Goal: Transaction & Acquisition: Register for event/course

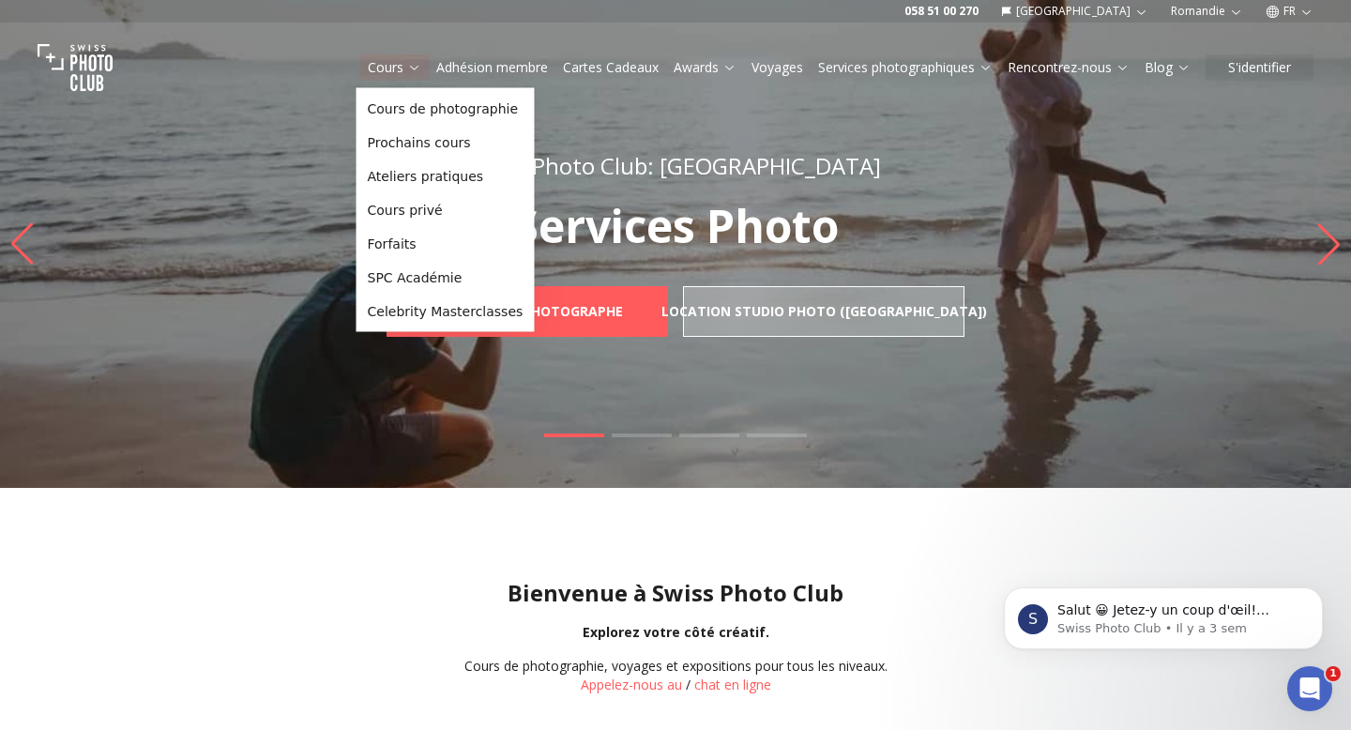
click at [407, 66] on icon at bounding box center [414, 67] width 14 height 14
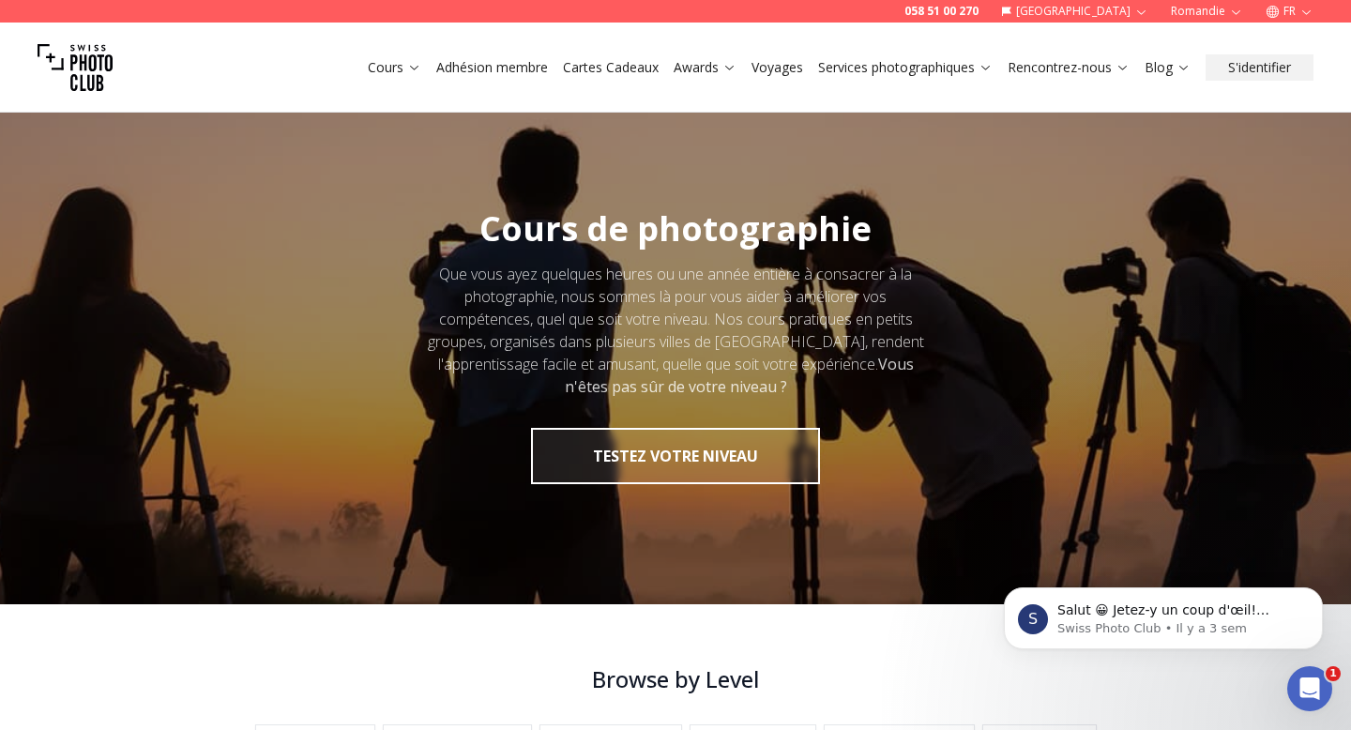
scroll to position [402, 0]
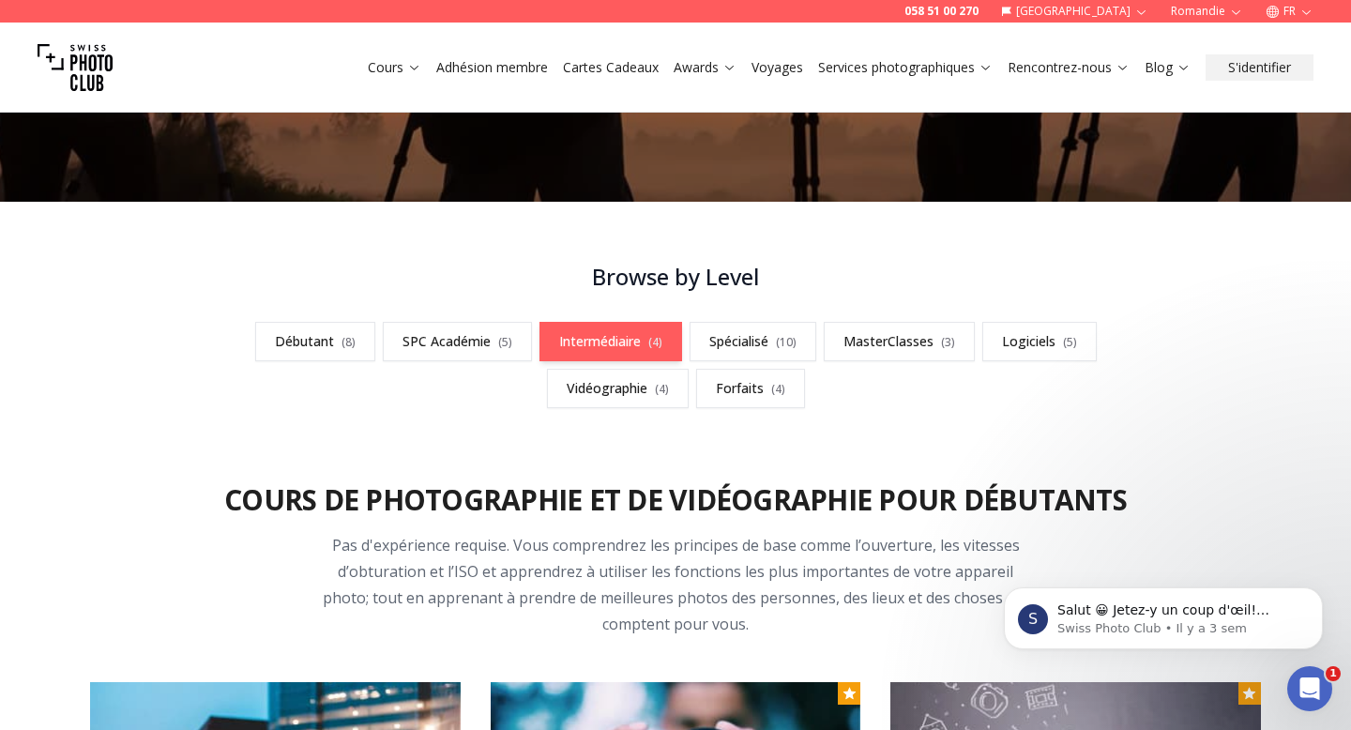
click at [587, 322] on link "Intermédiaire ( 4 )" at bounding box center [610, 341] width 143 height 39
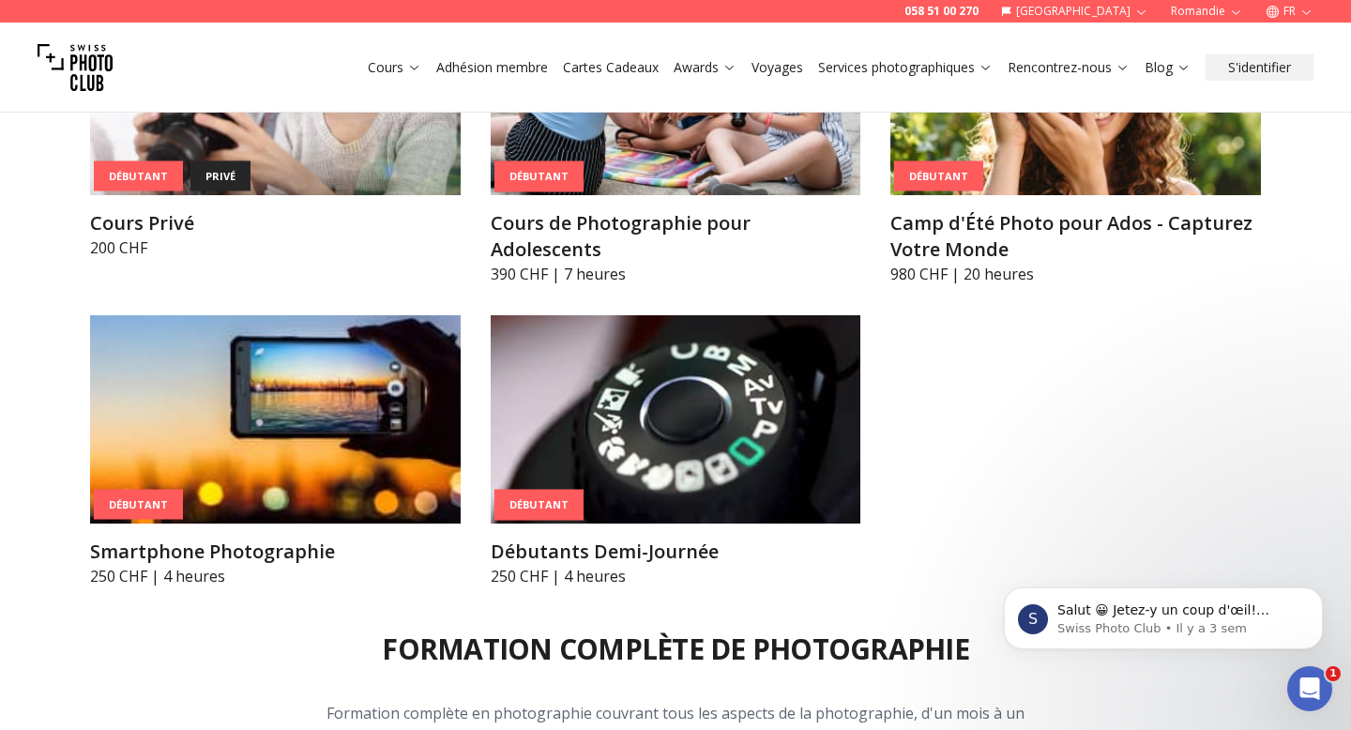
scroll to position [1426, 0]
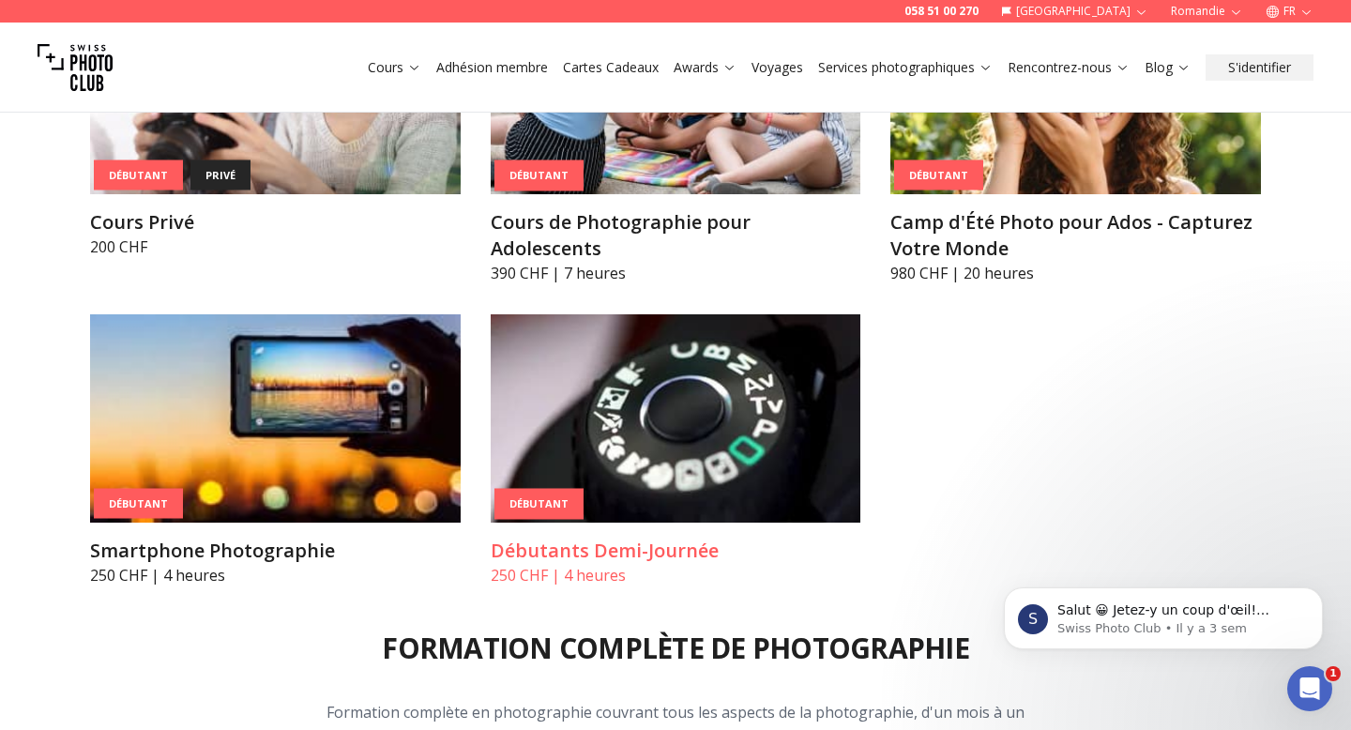
click at [592, 419] on img at bounding box center [676, 418] width 370 height 208
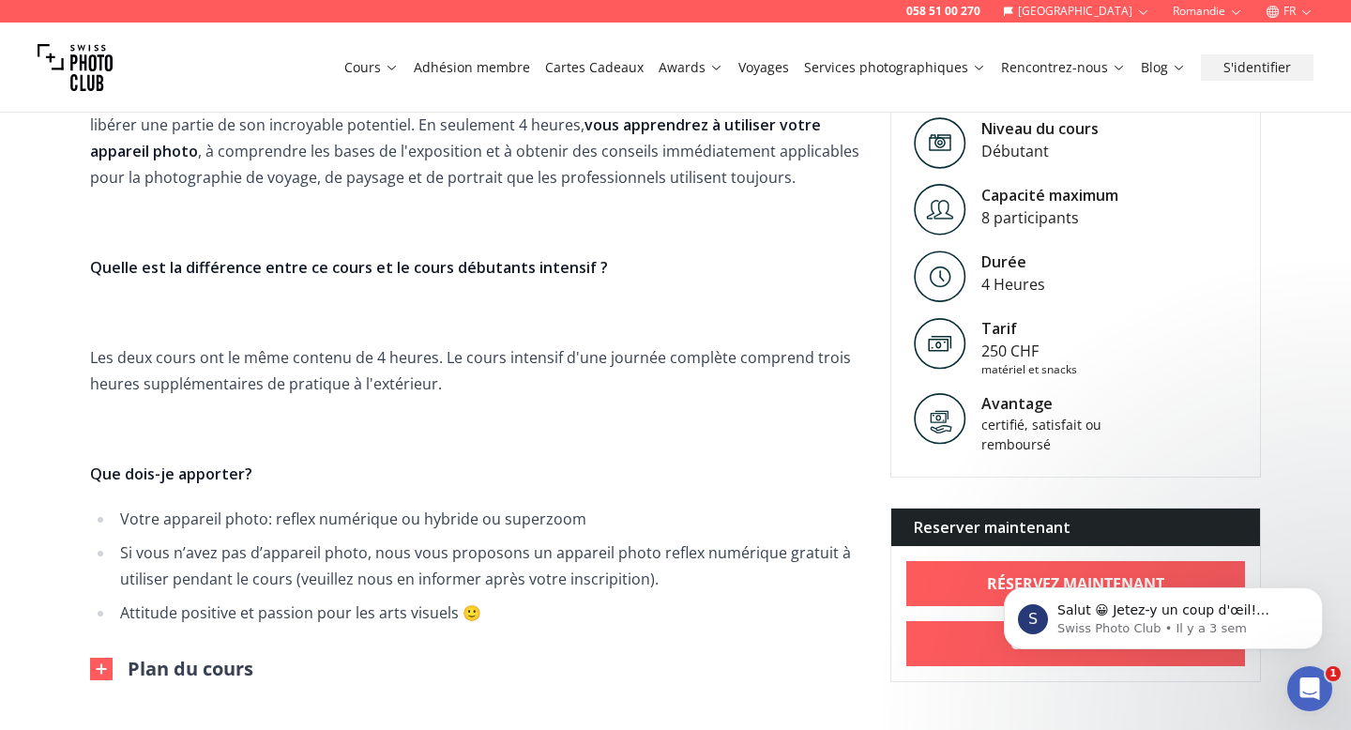
scroll to position [610, 0]
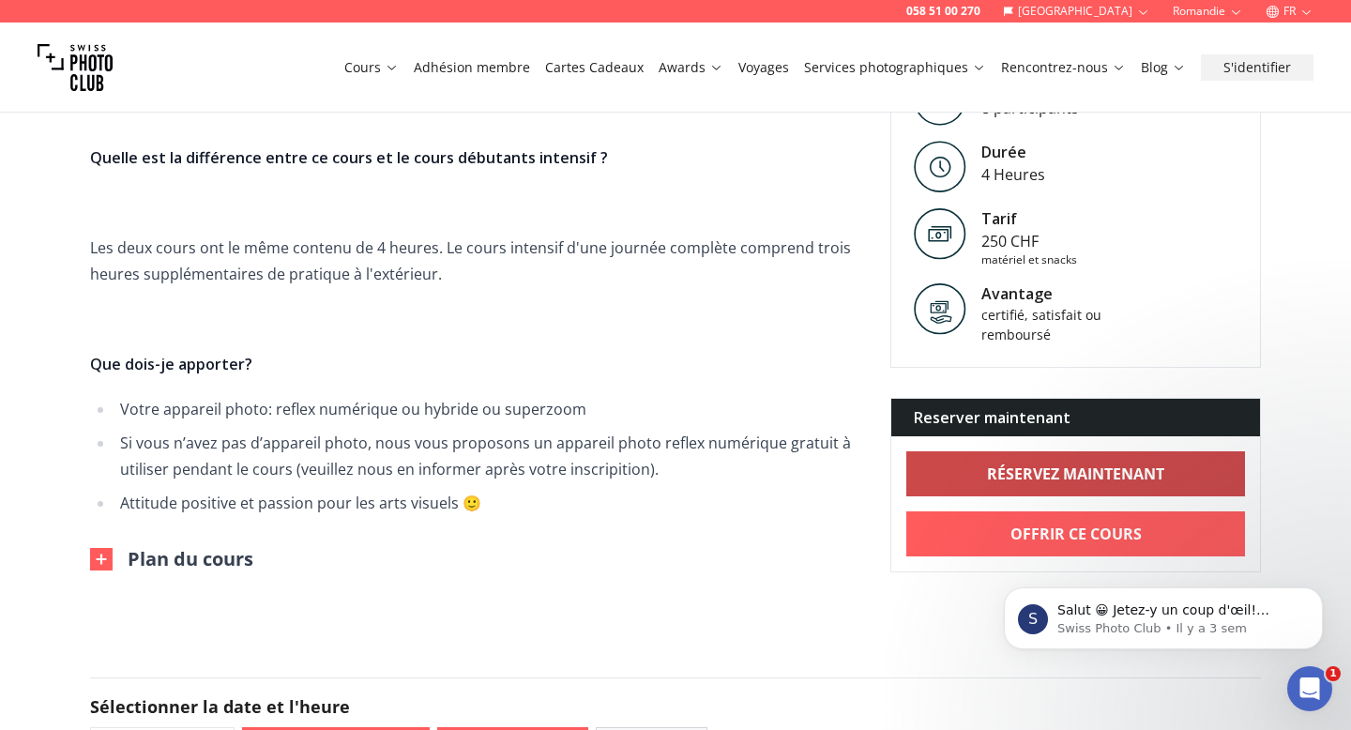
click at [1007, 488] on link "RÉSERVEZ MAINTENANT" at bounding box center [1075, 473] width 339 height 45
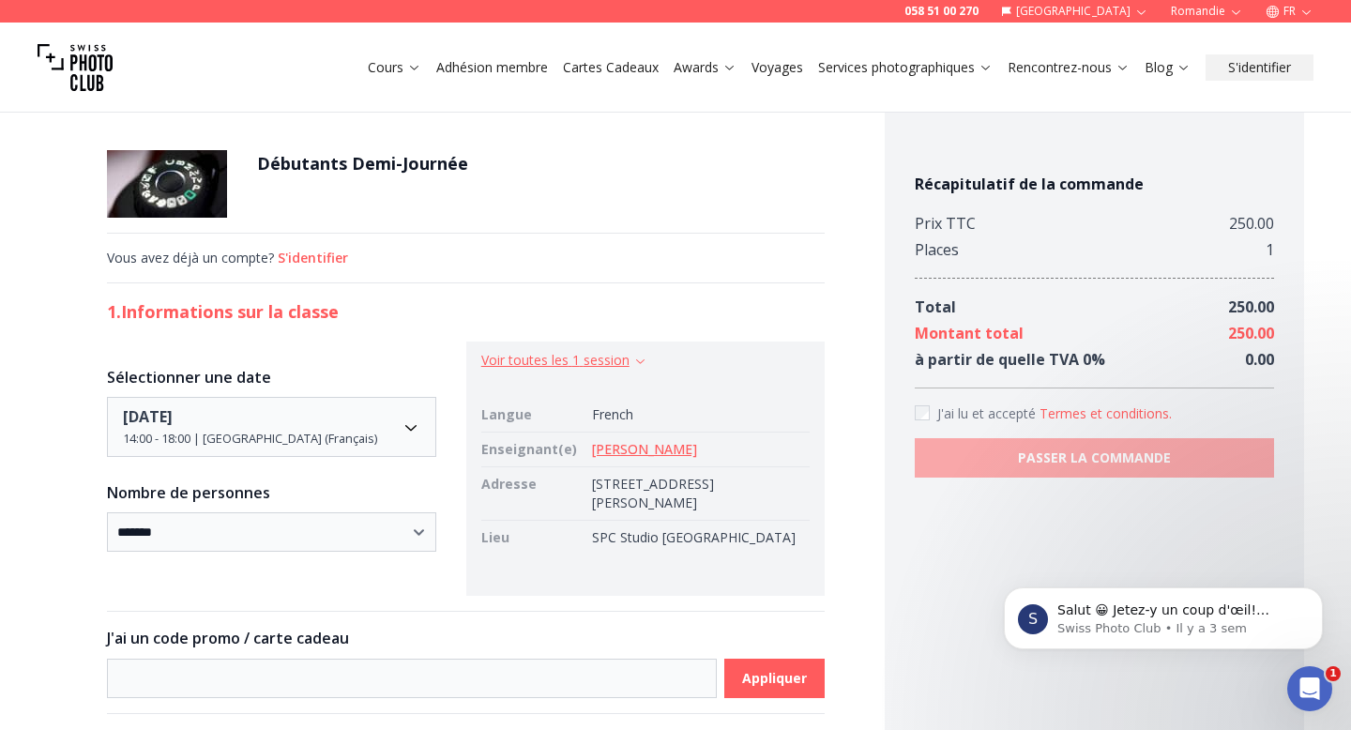
click at [646, 363] on icon "button" at bounding box center [640, 361] width 14 height 14
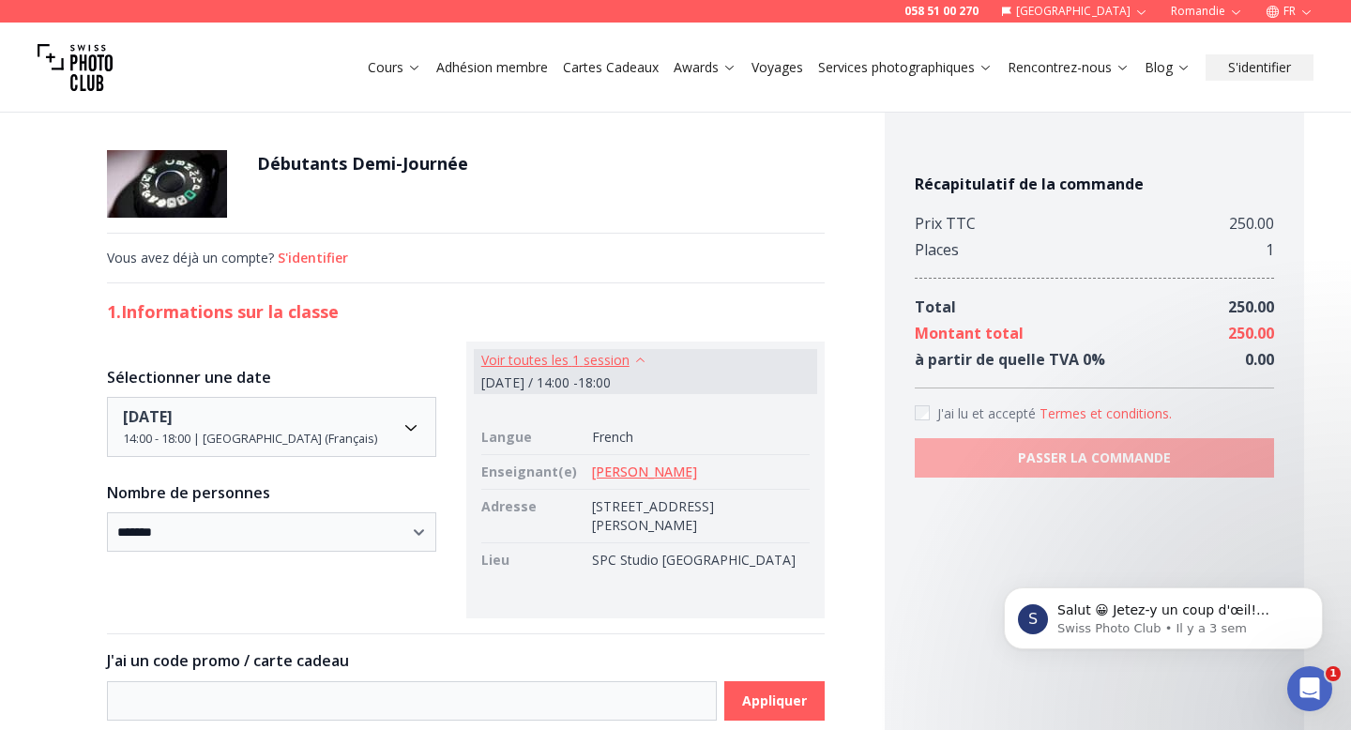
click at [646, 363] on icon "button" at bounding box center [640, 361] width 14 height 14
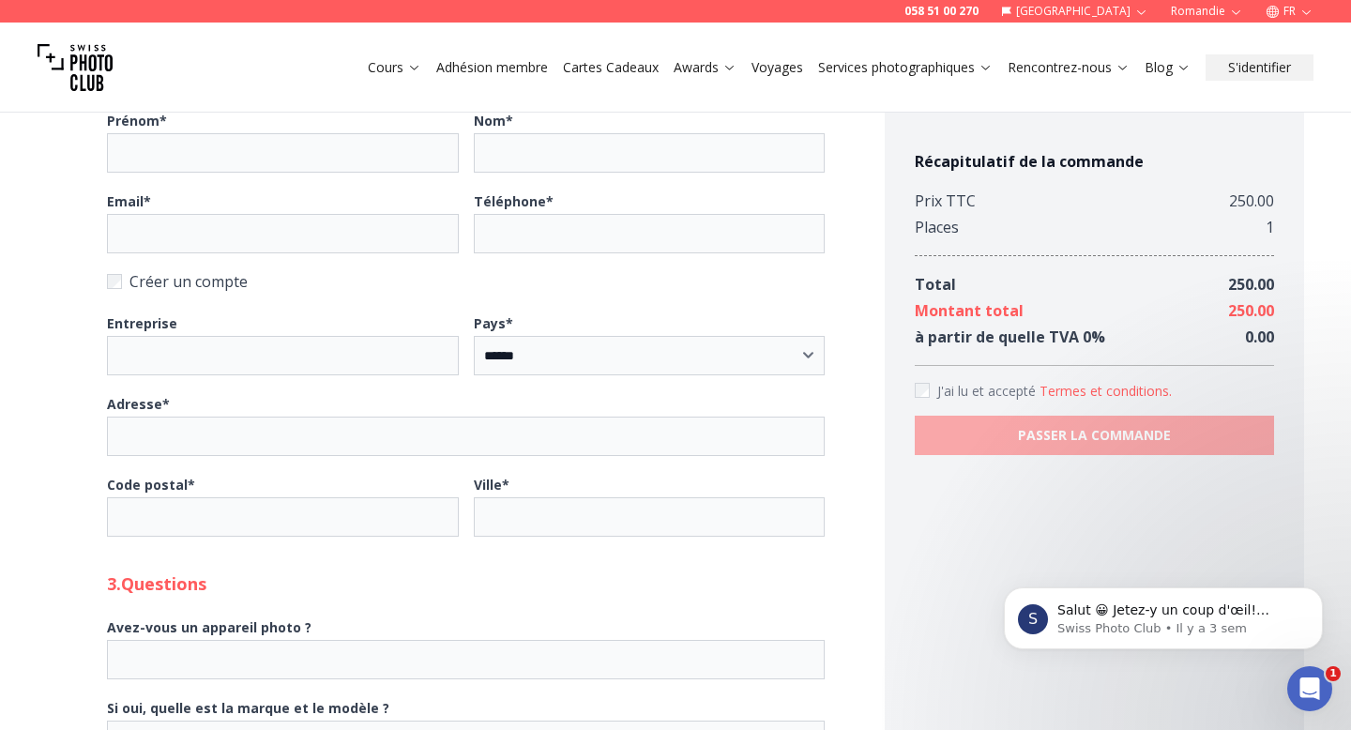
scroll to position [679, 0]
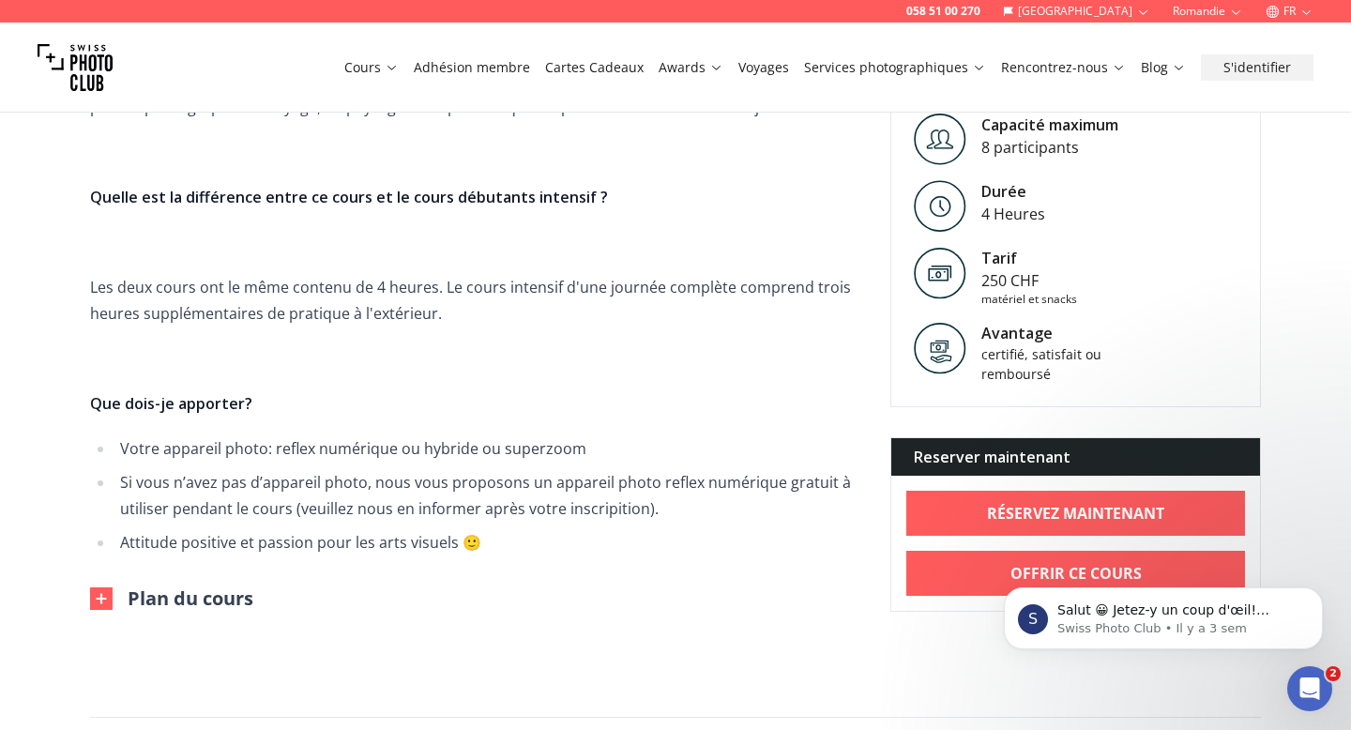
scroll to position [551, 0]
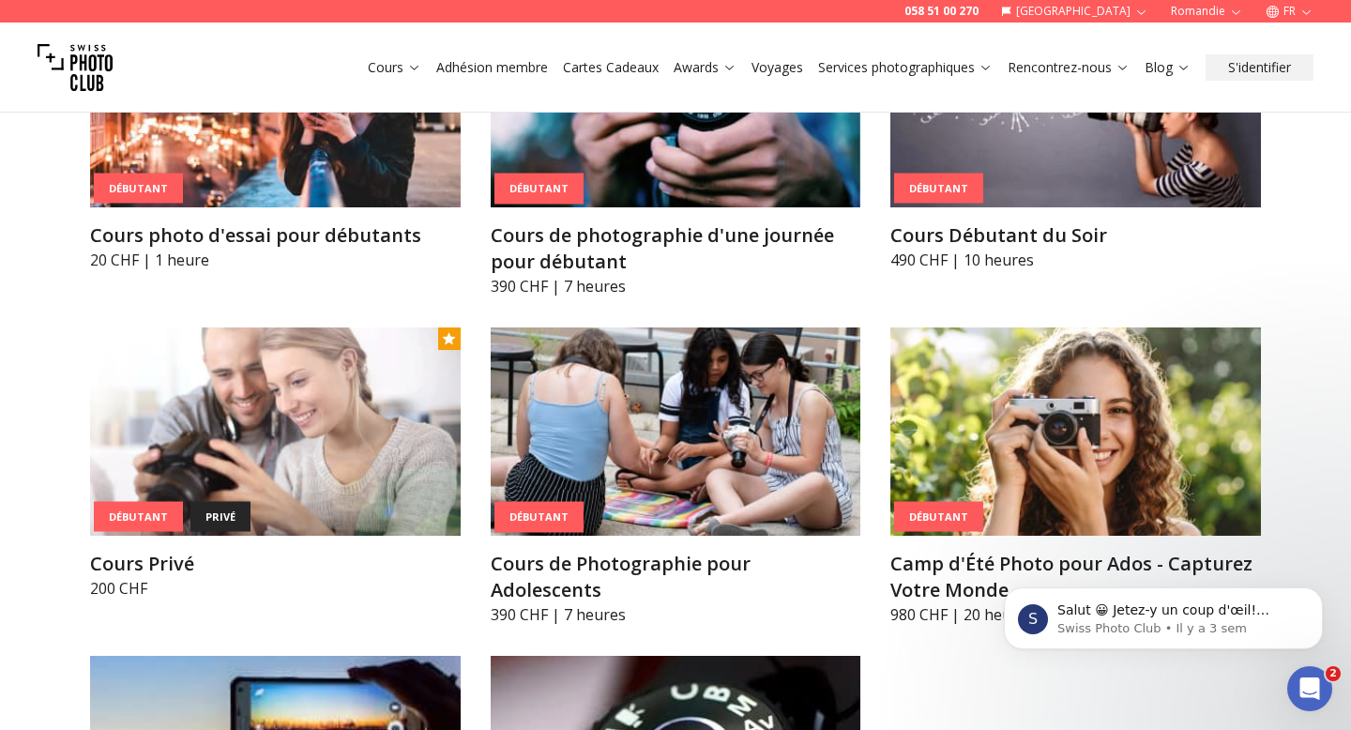
scroll to position [1066, 0]
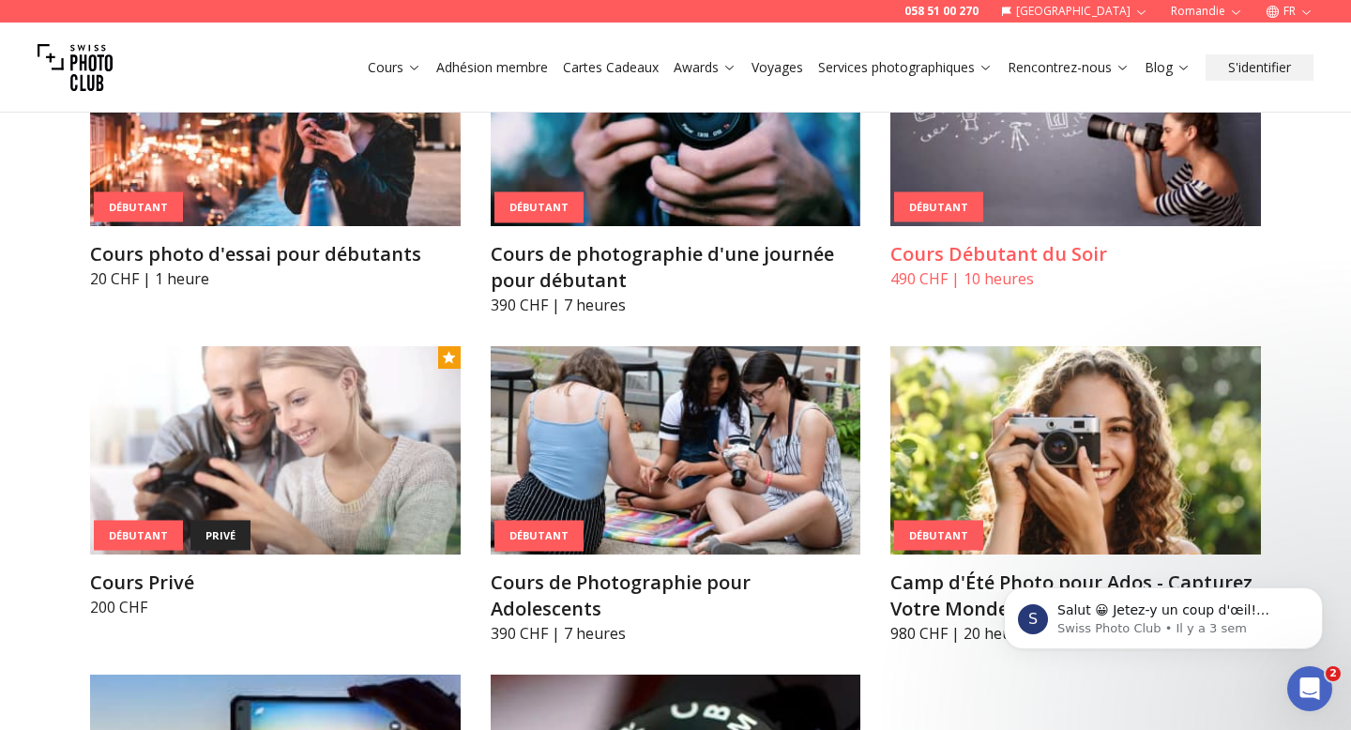
click at [942, 254] on h3 "Cours Débutant du Soir" at bounding box center [1075, 254] width 370 height 26
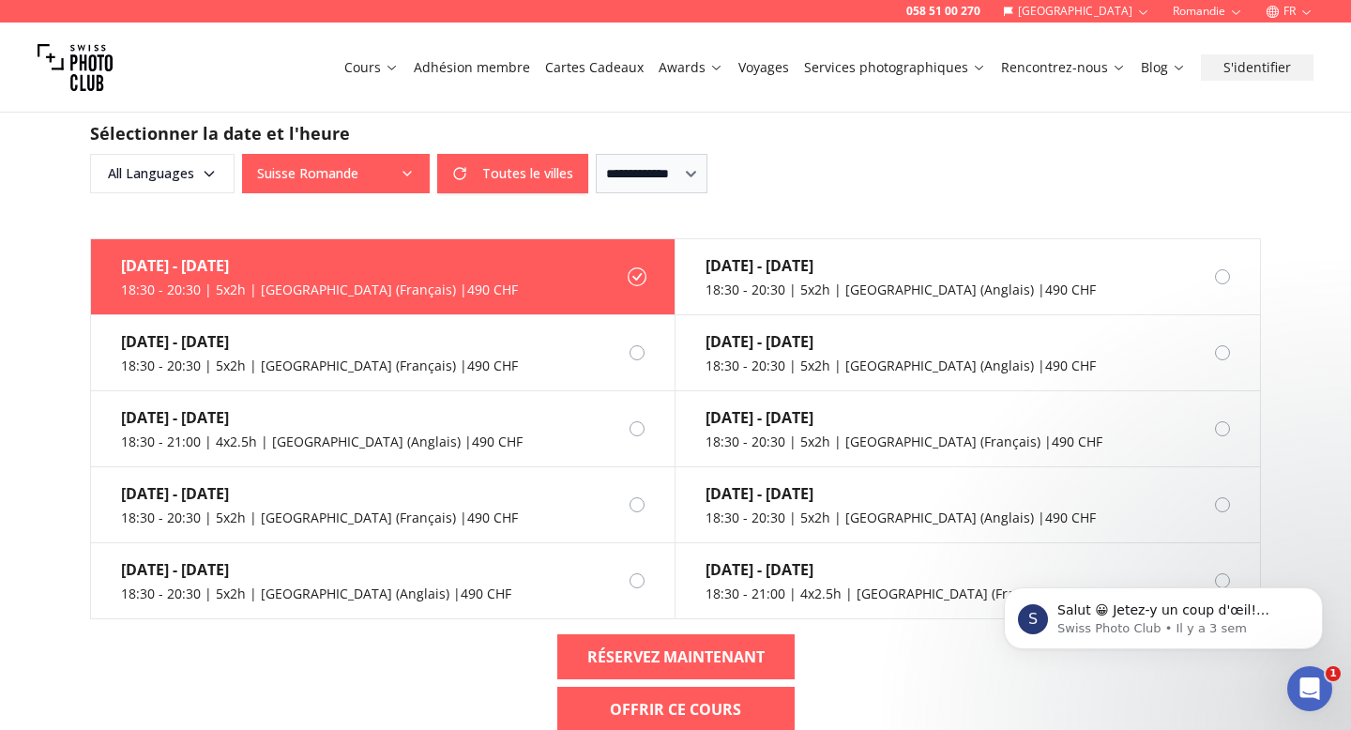
scroll to position [1397, 0]
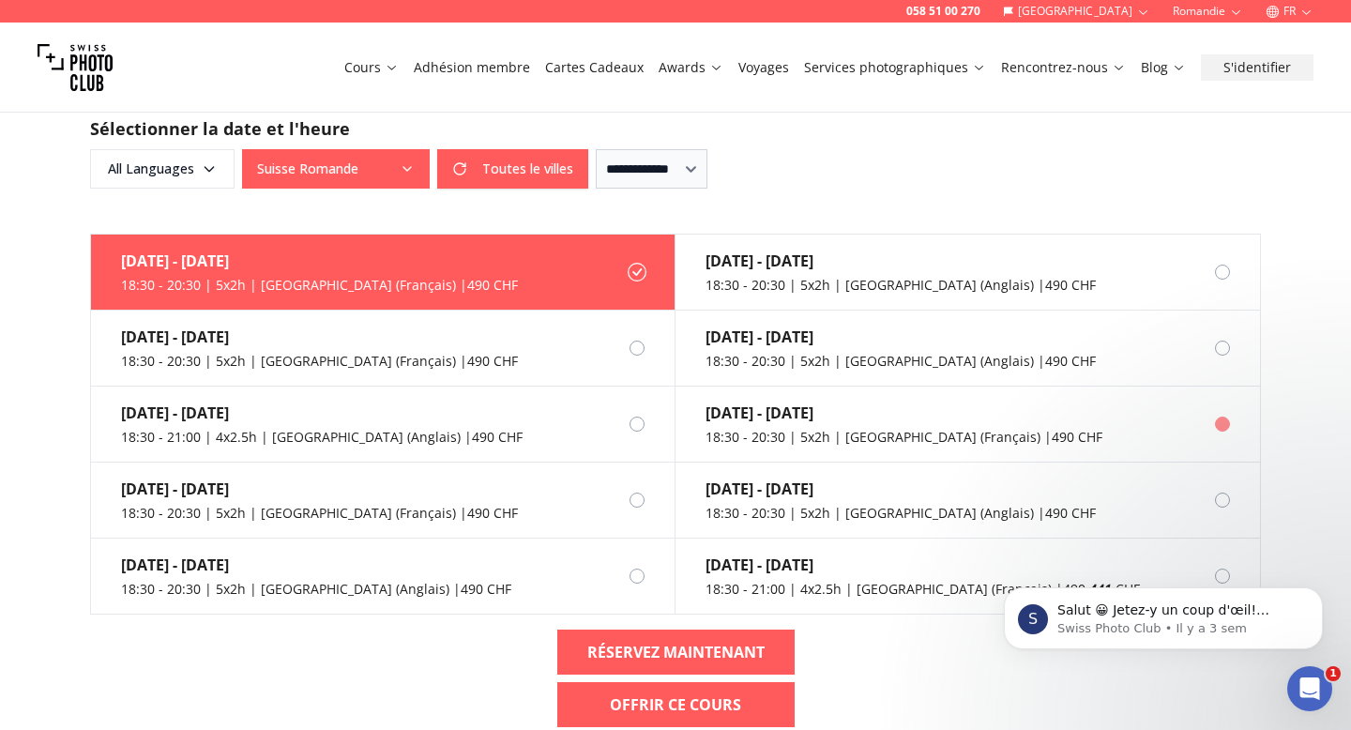
click at [747, 401] on div "[DATE] - [DATE]" at bounding box center [903, 412] width 397 height 23
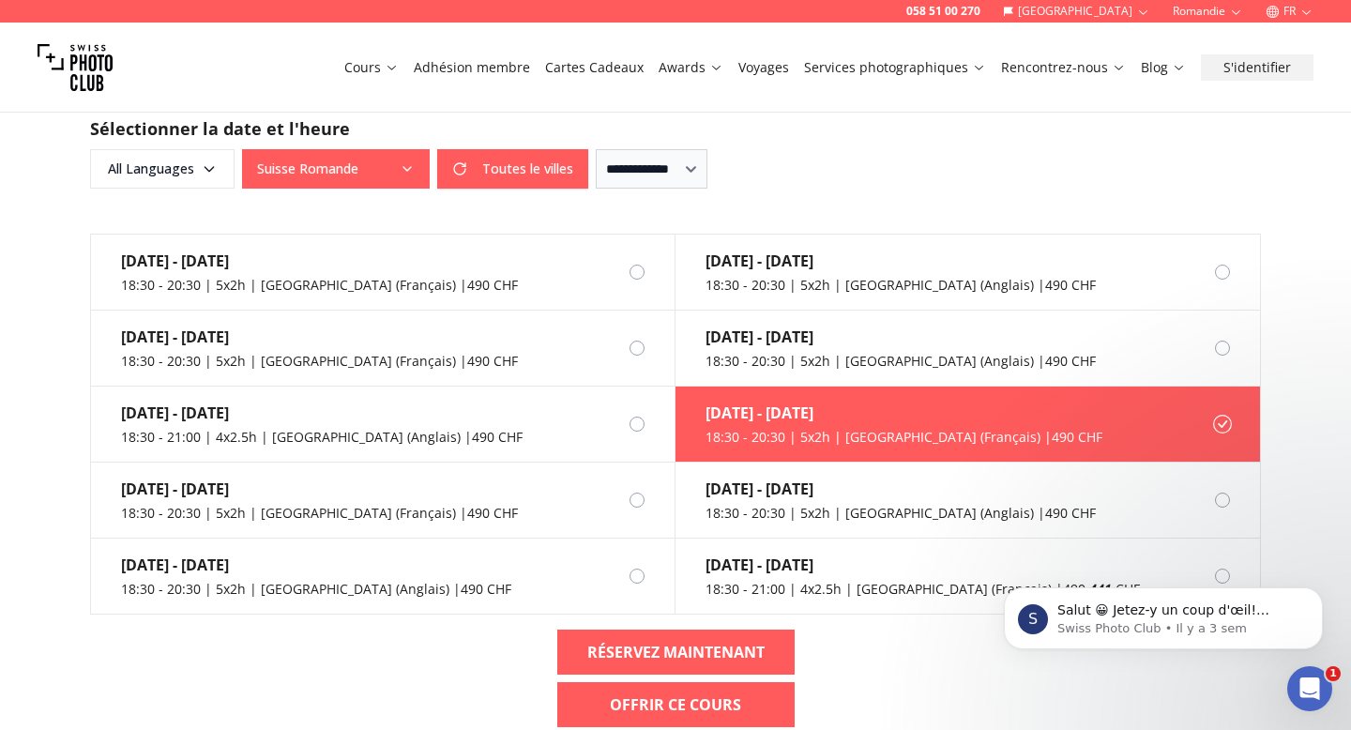
click at [747, 401] on div "[DATE] - [DATE]" at bounding box center [903, 412] width 397 height 23
click at [659, 641] on b "RÉSERVEZ MAINTENANT" at bounding box center [675, 652] width 177 height 23
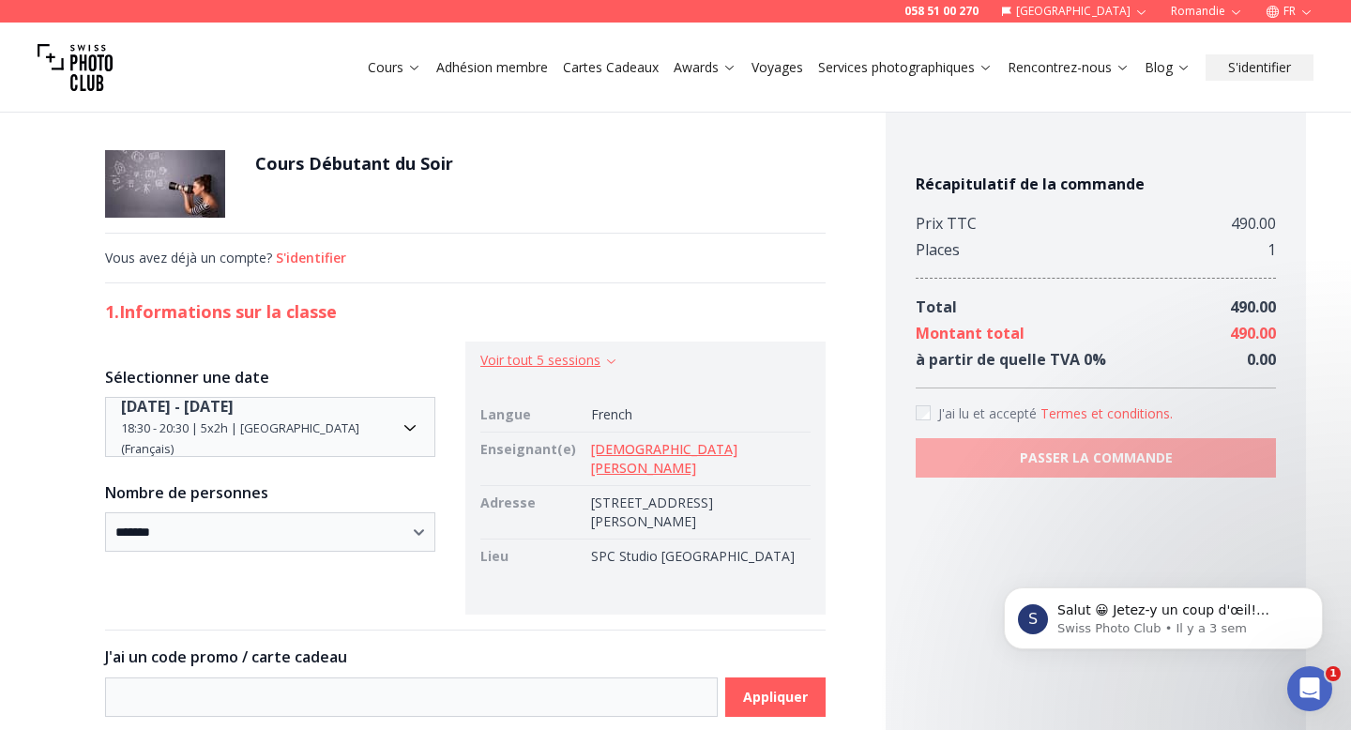
click at [603, 366] on button "Voir tout 5 sessions" at bounding box center [549, 360] width 138 height 19
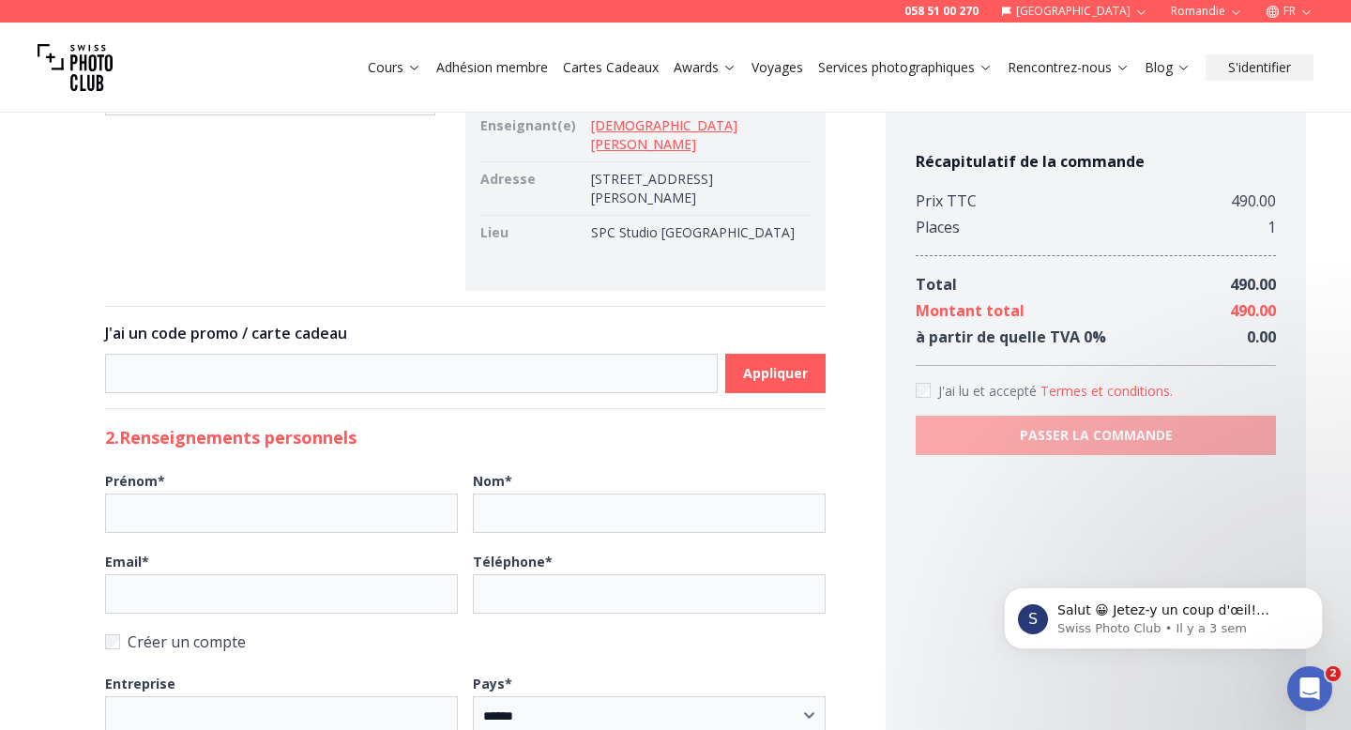
scroll to position [70, 0]
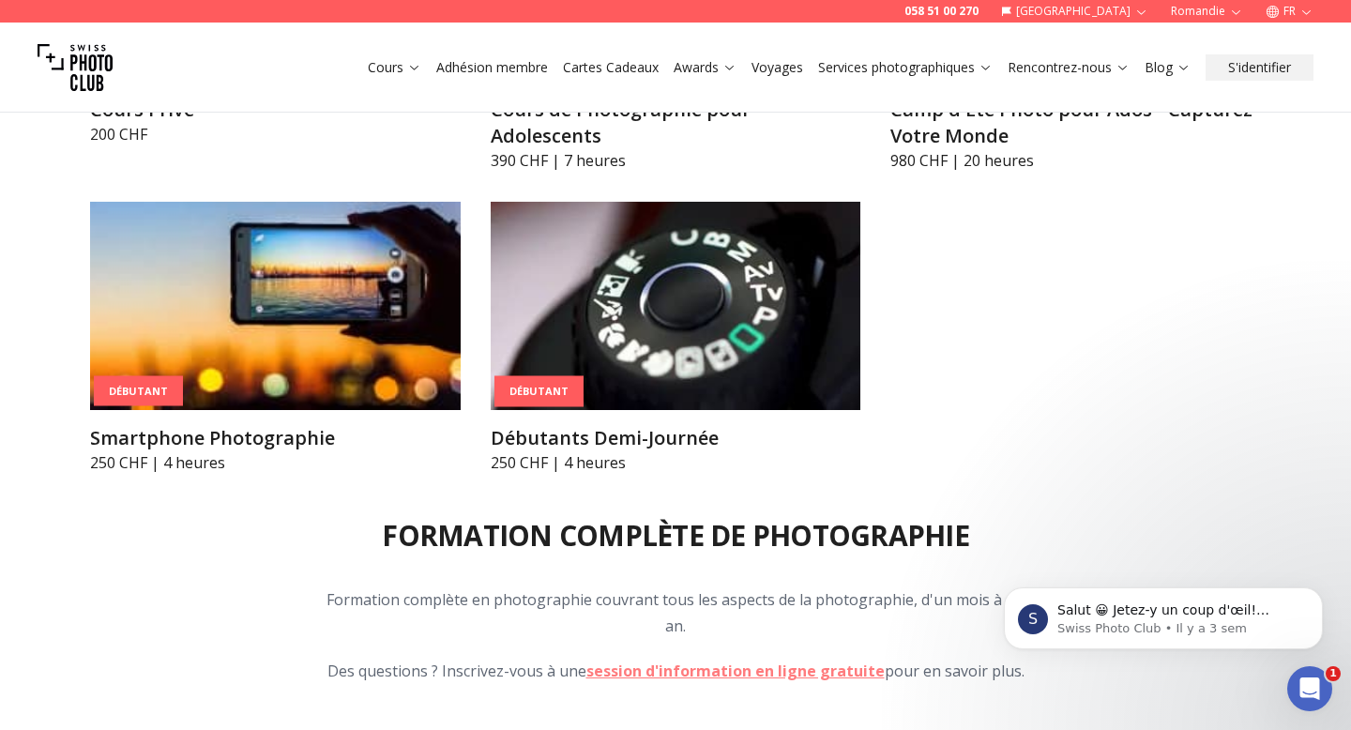
scroll to position [1472, 0]
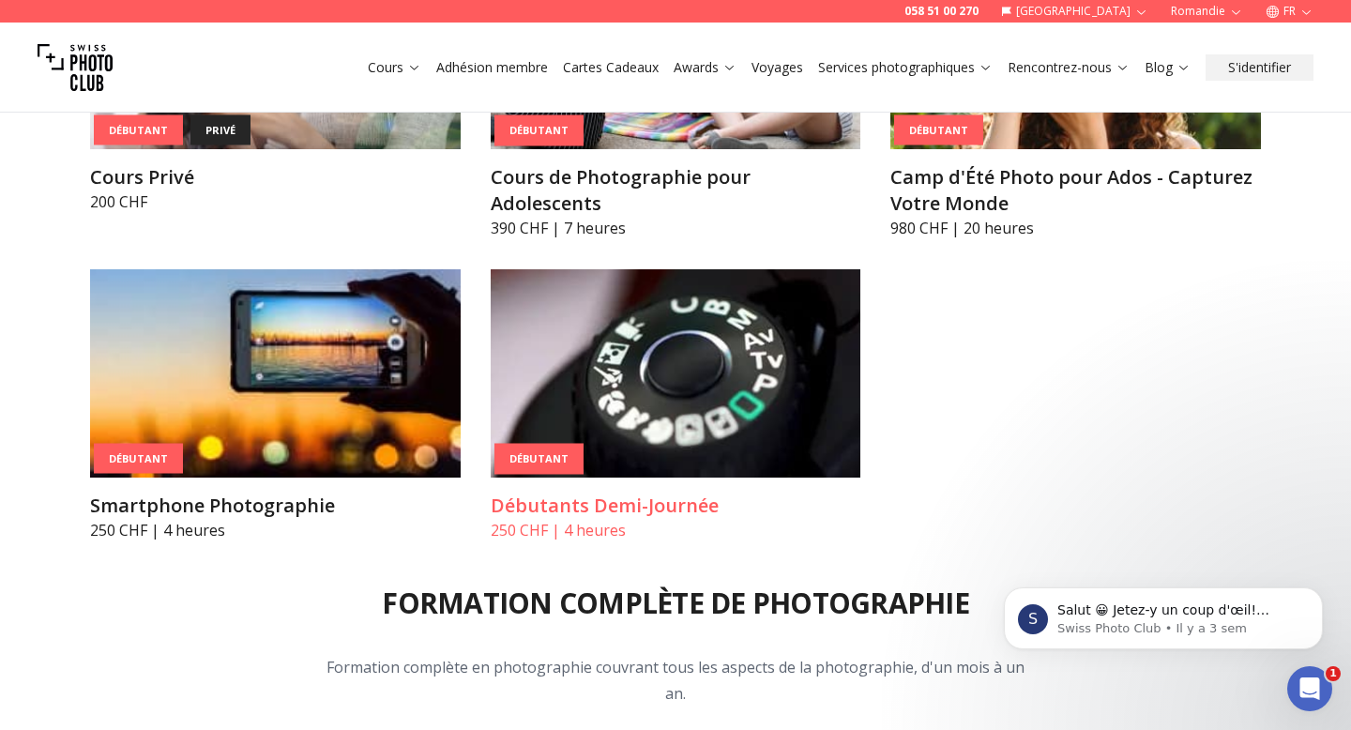
click at [569, 355] on img at bounding box center [676, 373] width 370 height 208
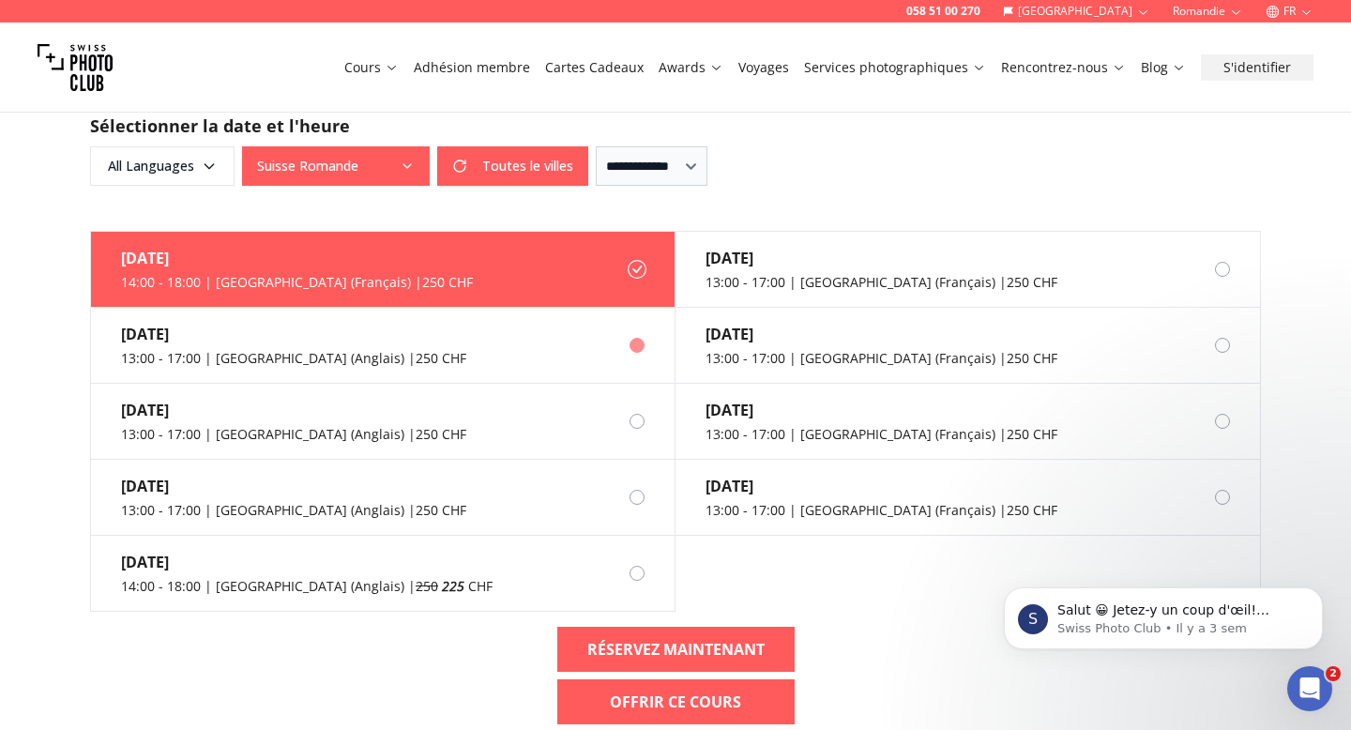
scroll to position [1211, 0]
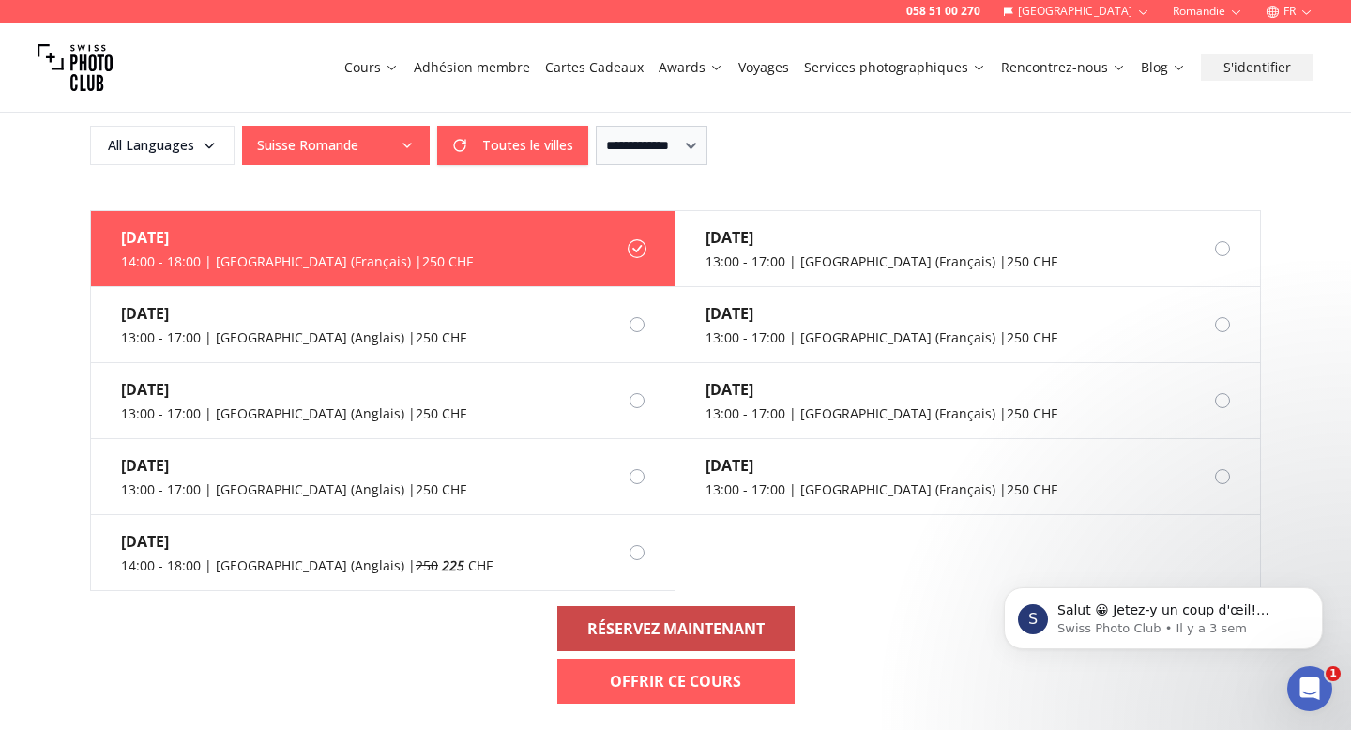
click at [607, 634] on b "RÉSERVEZ MAINTENANT" at bounding box center [675, 628] width 177 height 23
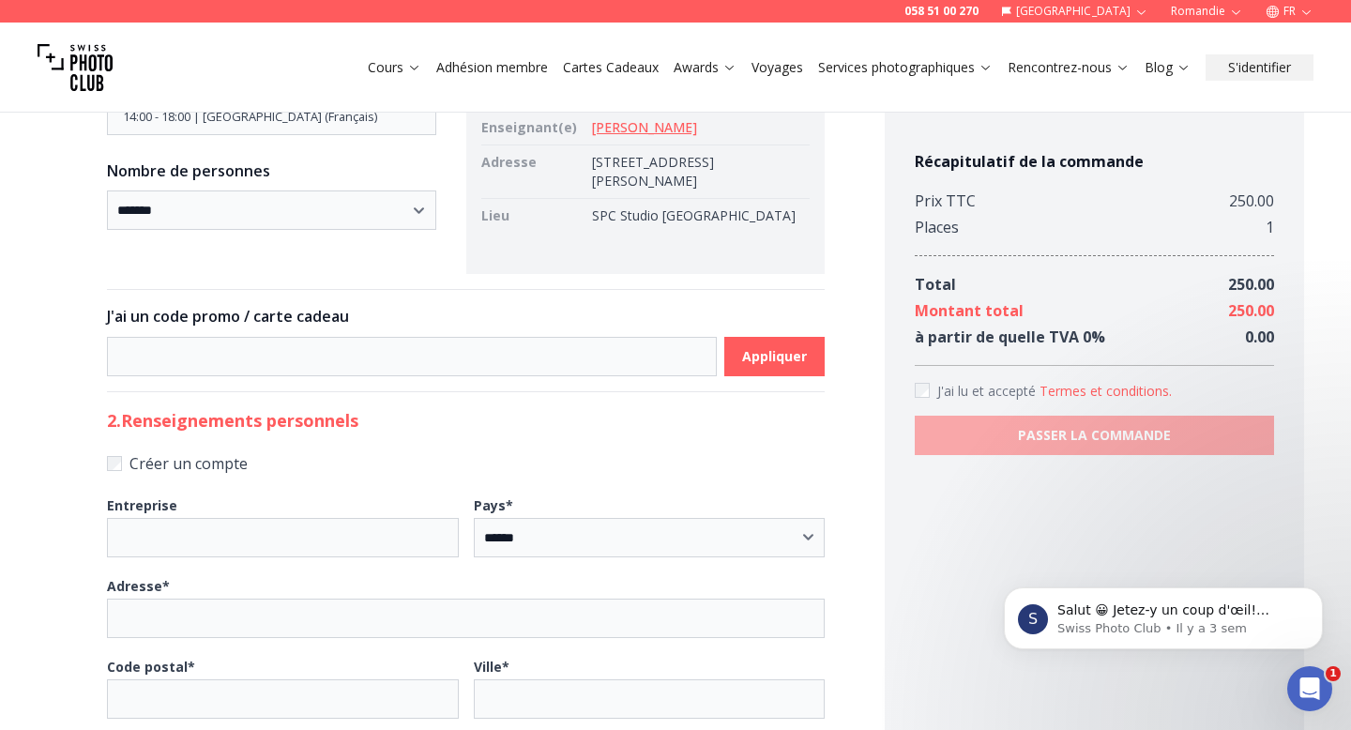
scroll to position [330, 0]
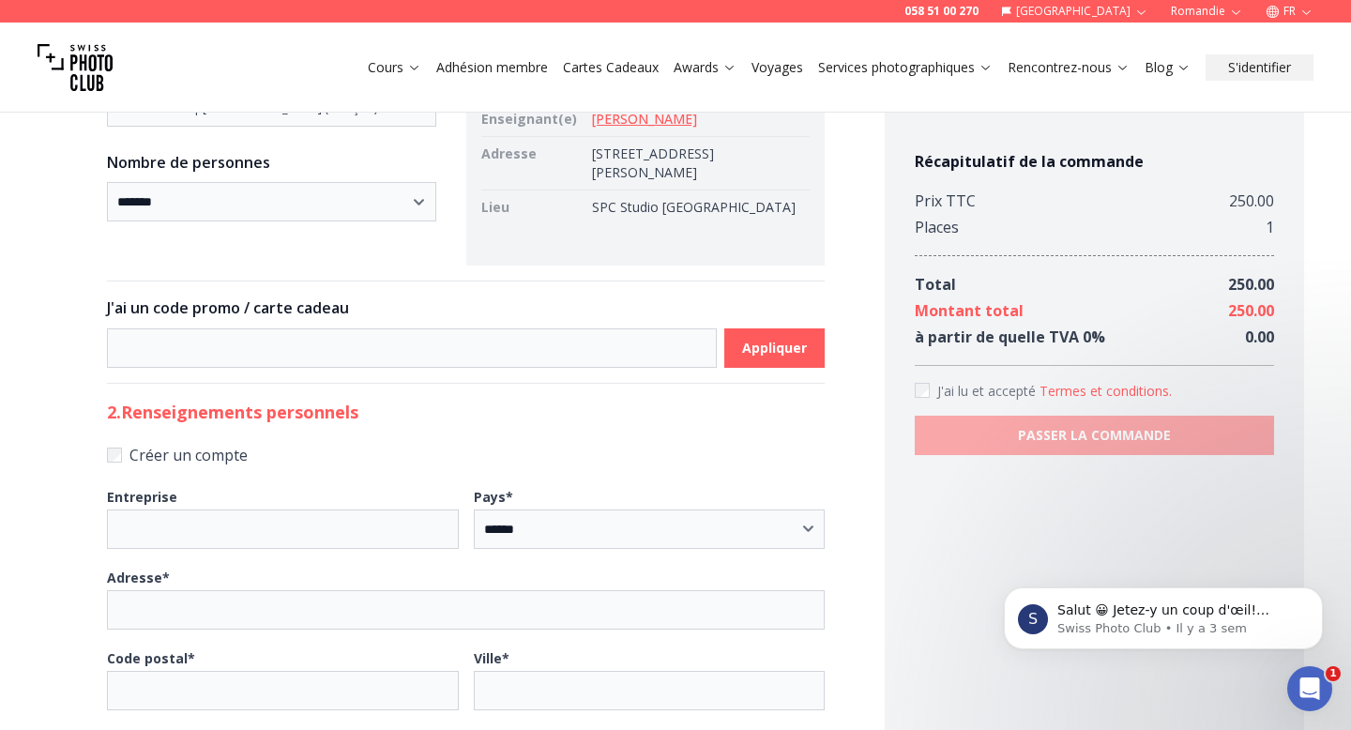
click at [914, 379] on div "Récapitulatif de la commande Prix TTC 250.00 Places 1 Total 250.00 Montant tota…" at bounding box center [1093, 302] width 359 height 305
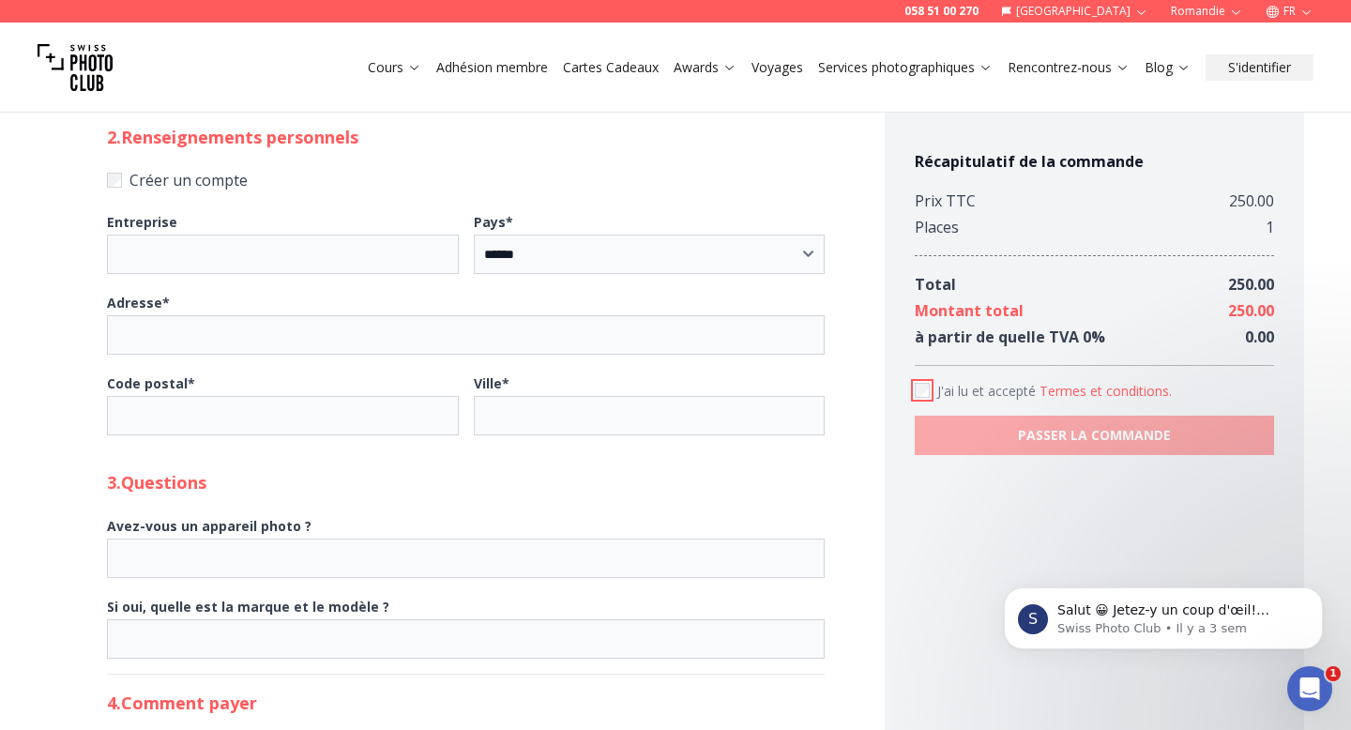
scroll to position [603, 0]
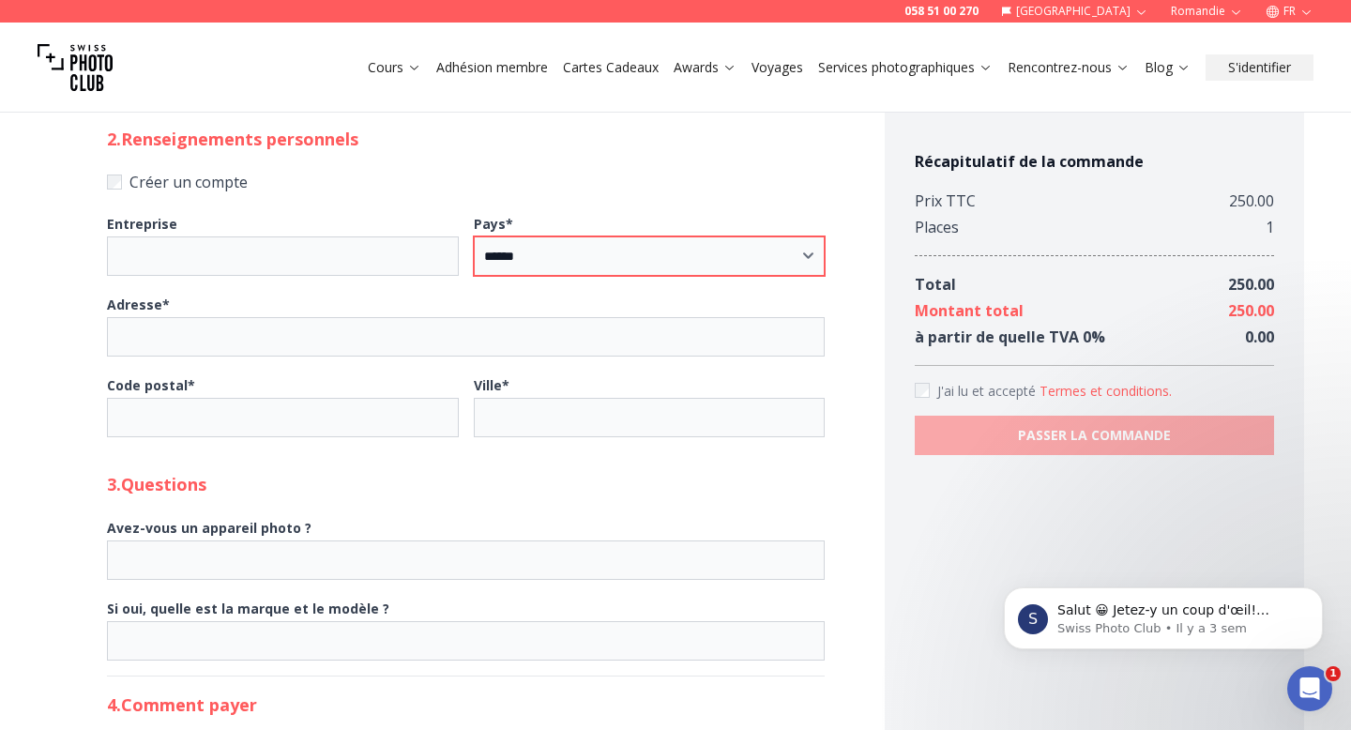
click at [550, 261] on select "**********" at bounding box center [650, 255] width 352 height 39
click at [398, 328] on input "Adresse *" at bounding box center [465, 336] width 717 height 39
type input "**********"
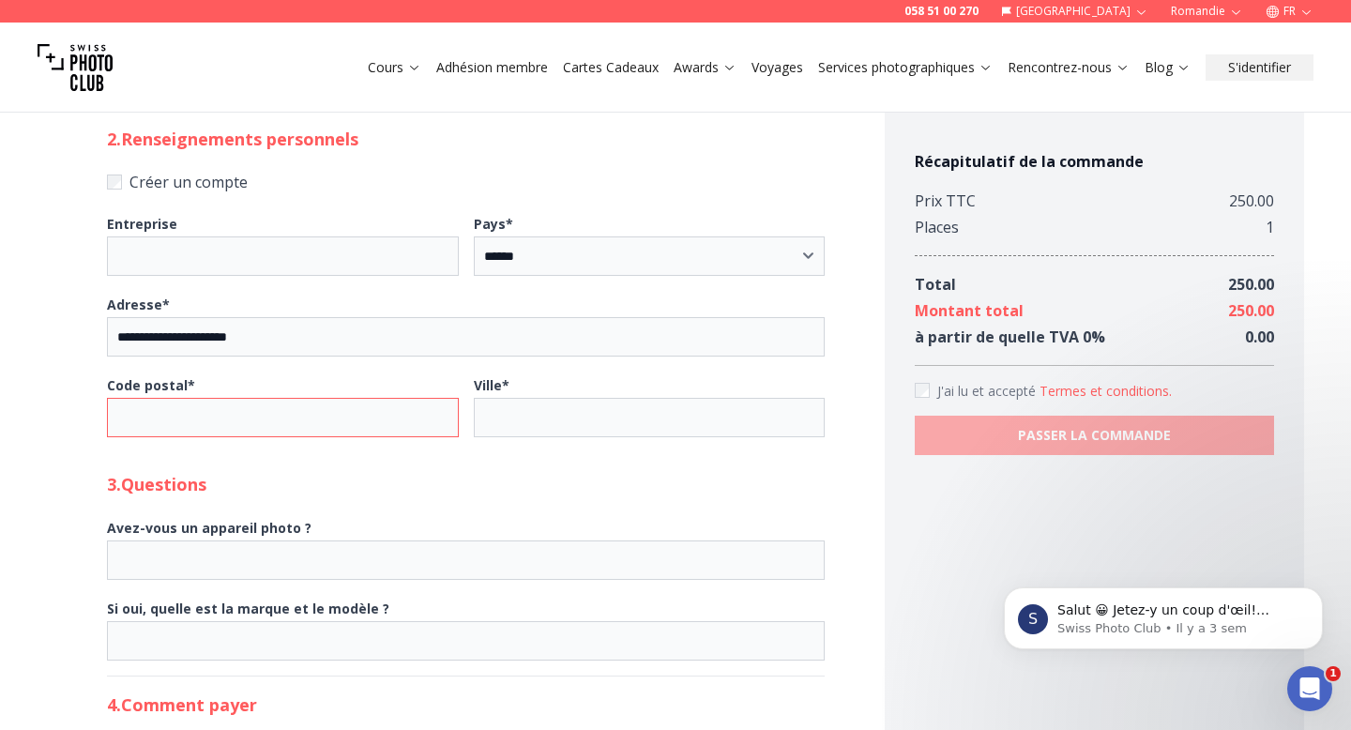
type input "****"
type input "******"
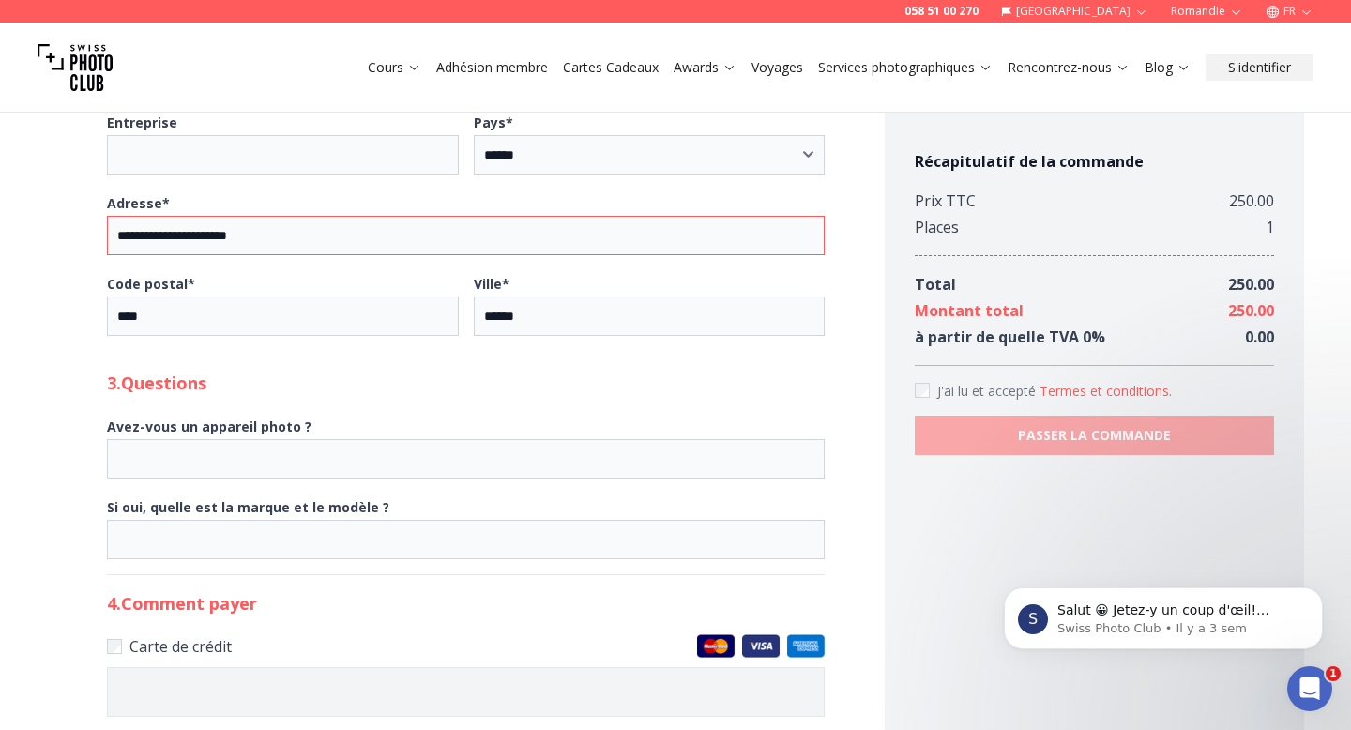
scroll to position [815, 0]
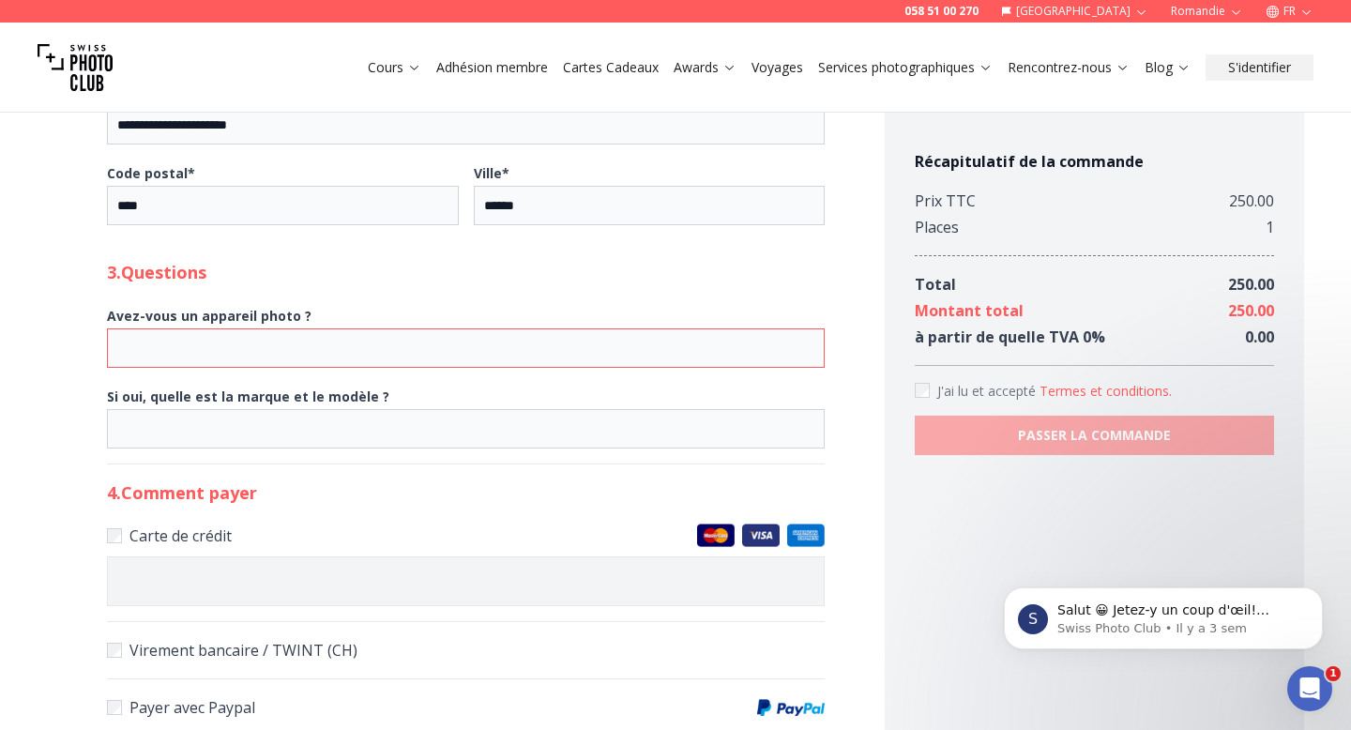
click at [366, 346] on input "Avez-vous un appareil photo ?" at bounding box center [465, 347] width 717 height 39
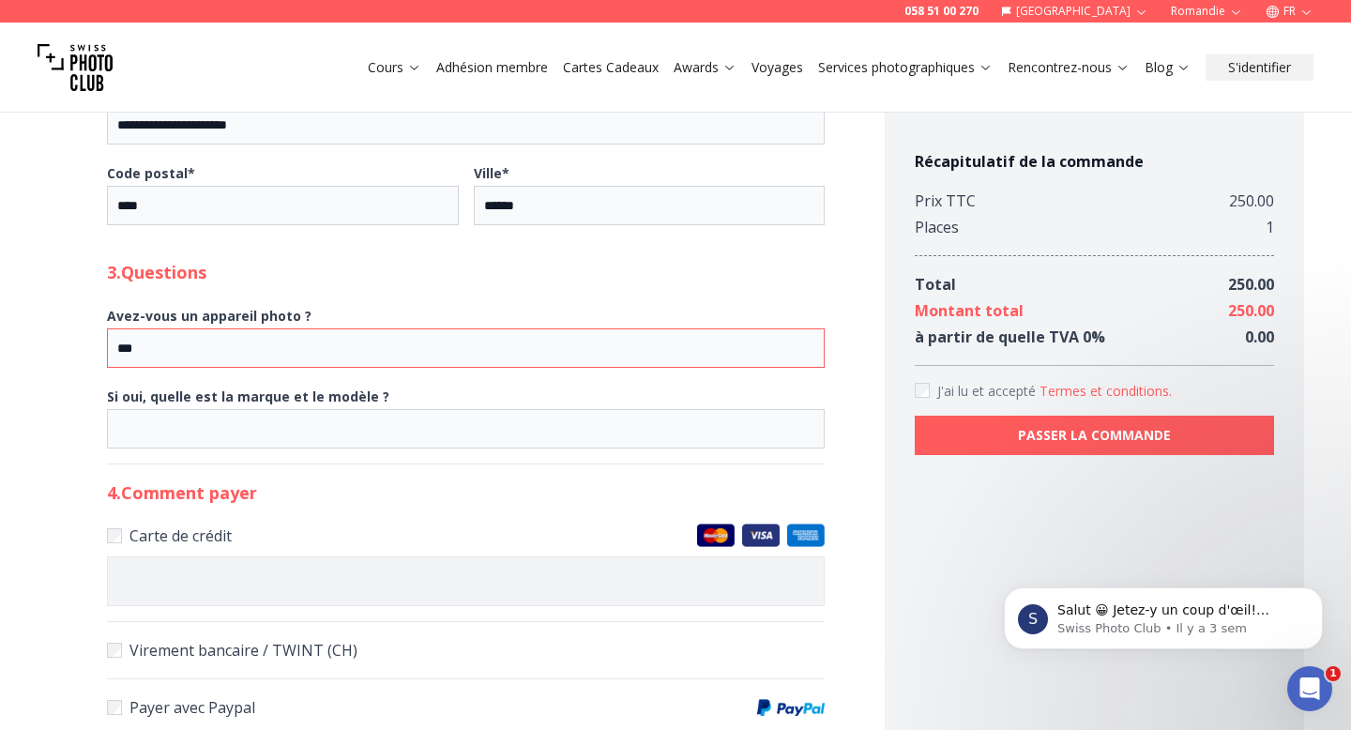
type input "***"
click at [356, 417] on input "Si oui, quelle est la marque et le modèle ?" at bounding box center [465, 428] width 717 height 39
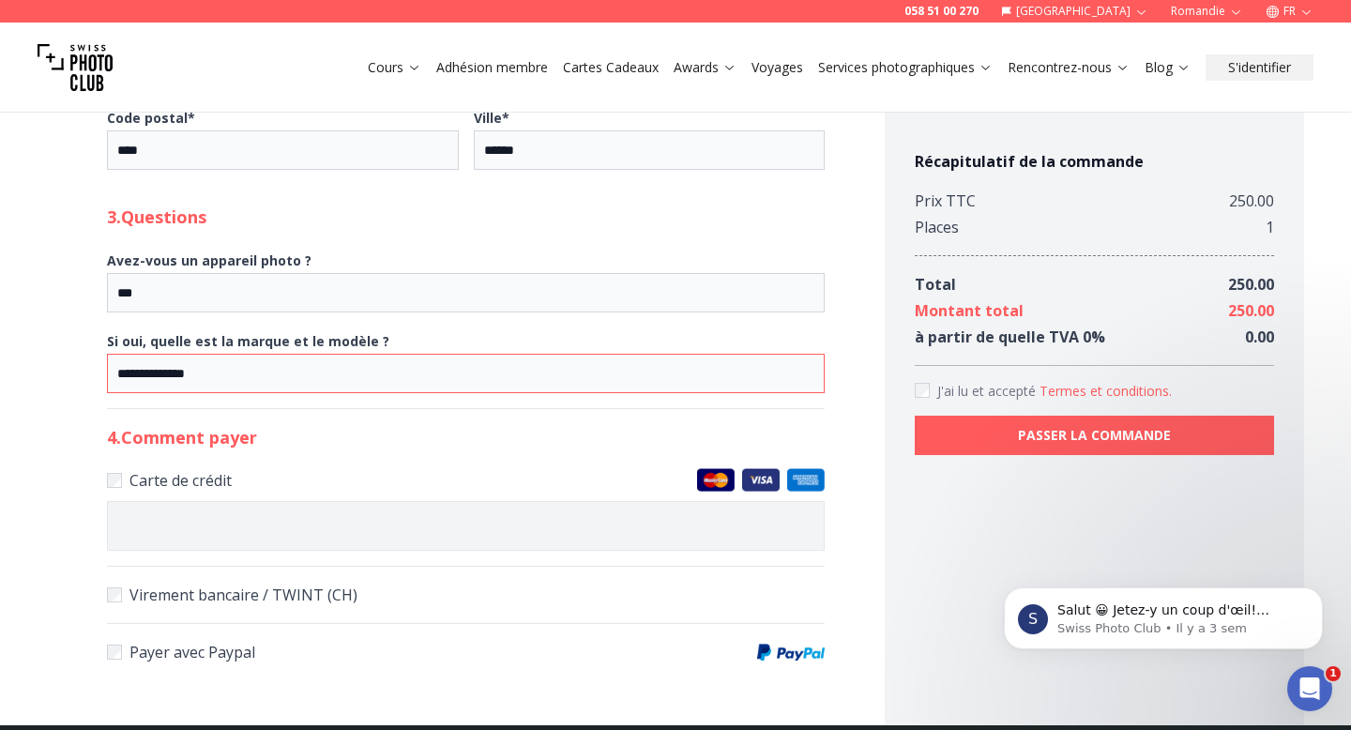
scroll to position [883, 0]
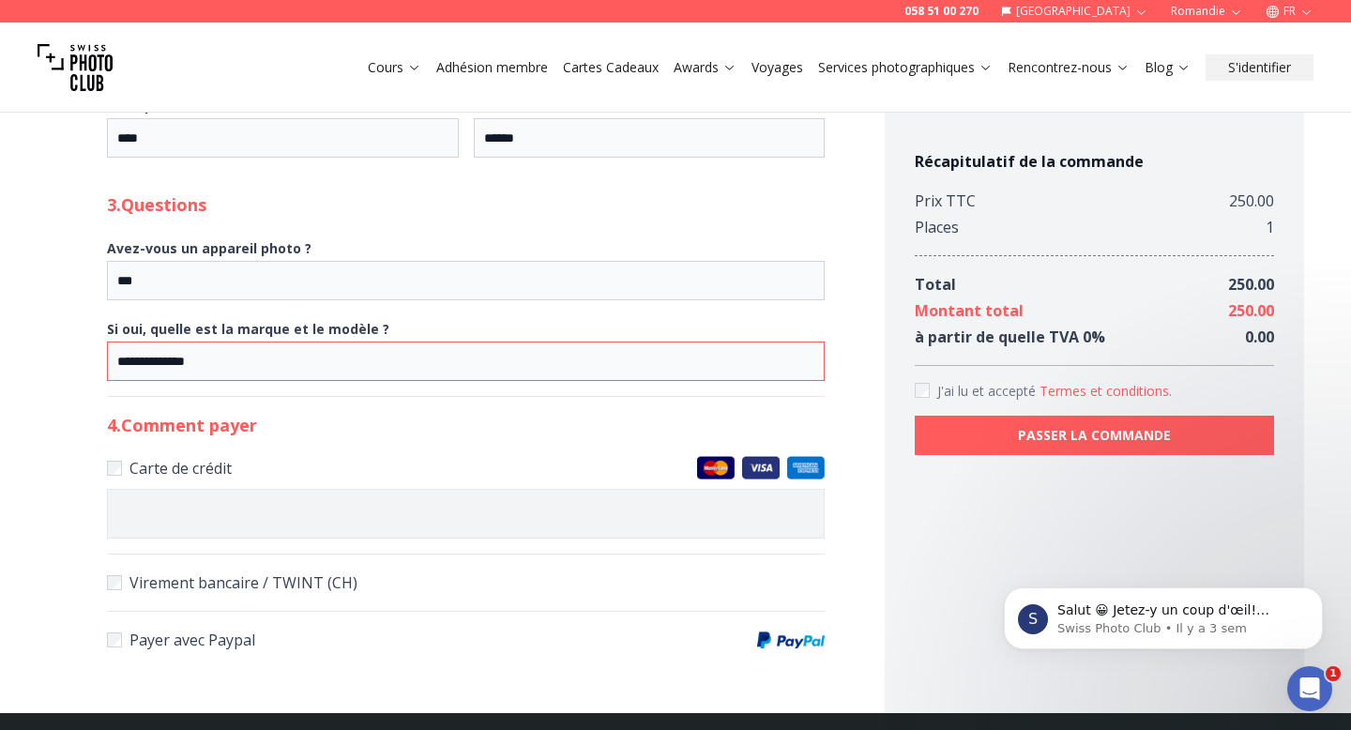
type input "**********"
click at [300, 527] on div at bounding box center [465, 514] width 717 height 50
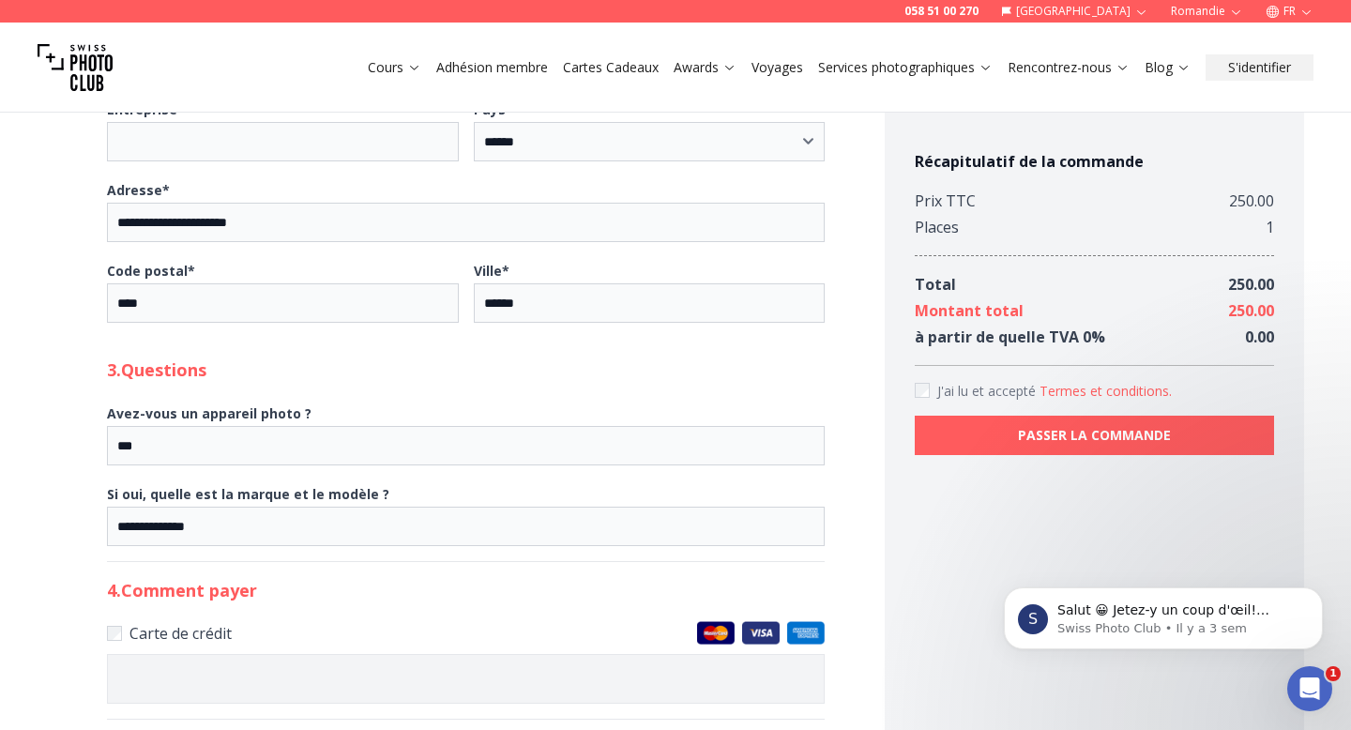
scroll to position [608, 0]
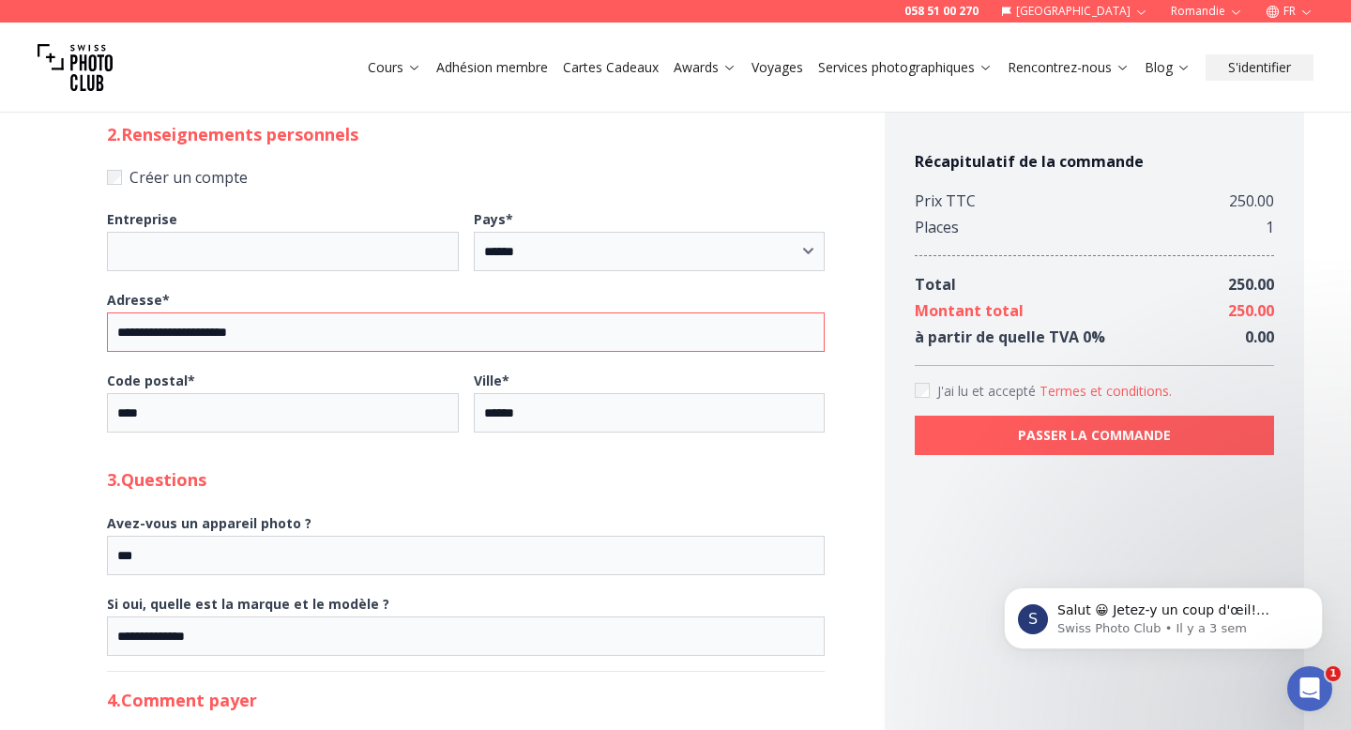
drag, startPoint x: 315, startPoint y: 336, endPoint x: 60, endPoint y: 311, distance: 256.3
click at [60, 311] on div "**********" at bounding box center [675, 486] width 1351 height 2008
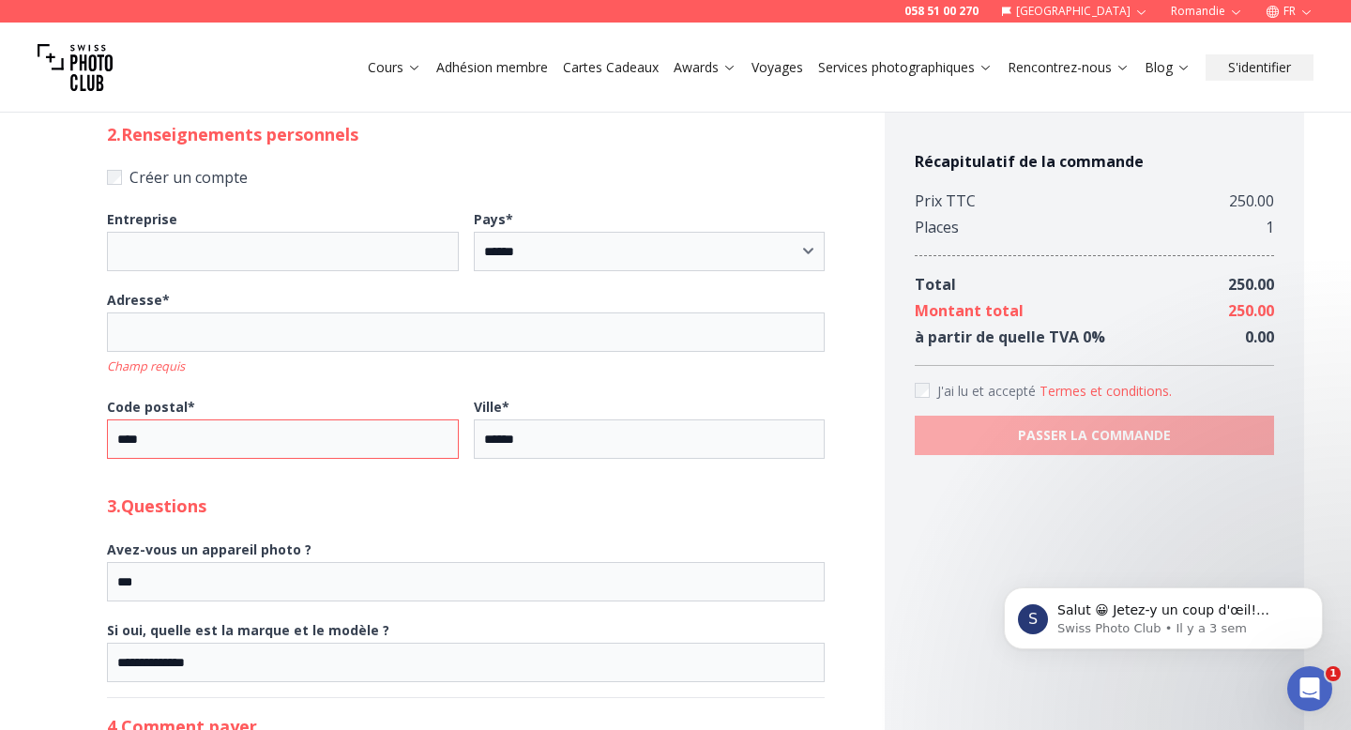
drag, startPoint x: 201, startPoint y: 418, endPoint x: 81, endPoint y: 418, distance: 120.0
click at [81, 418] on div "**********" at bounding box center [466, 248] width 838 height 1532
drag, startPoint x: 236, startPoint y: 440, endPoint x: 86, endPoint y: 440, distance: 150.1
click at [86, 440] on div "**********" at bounding box center [466, 248] width 838 height 1532
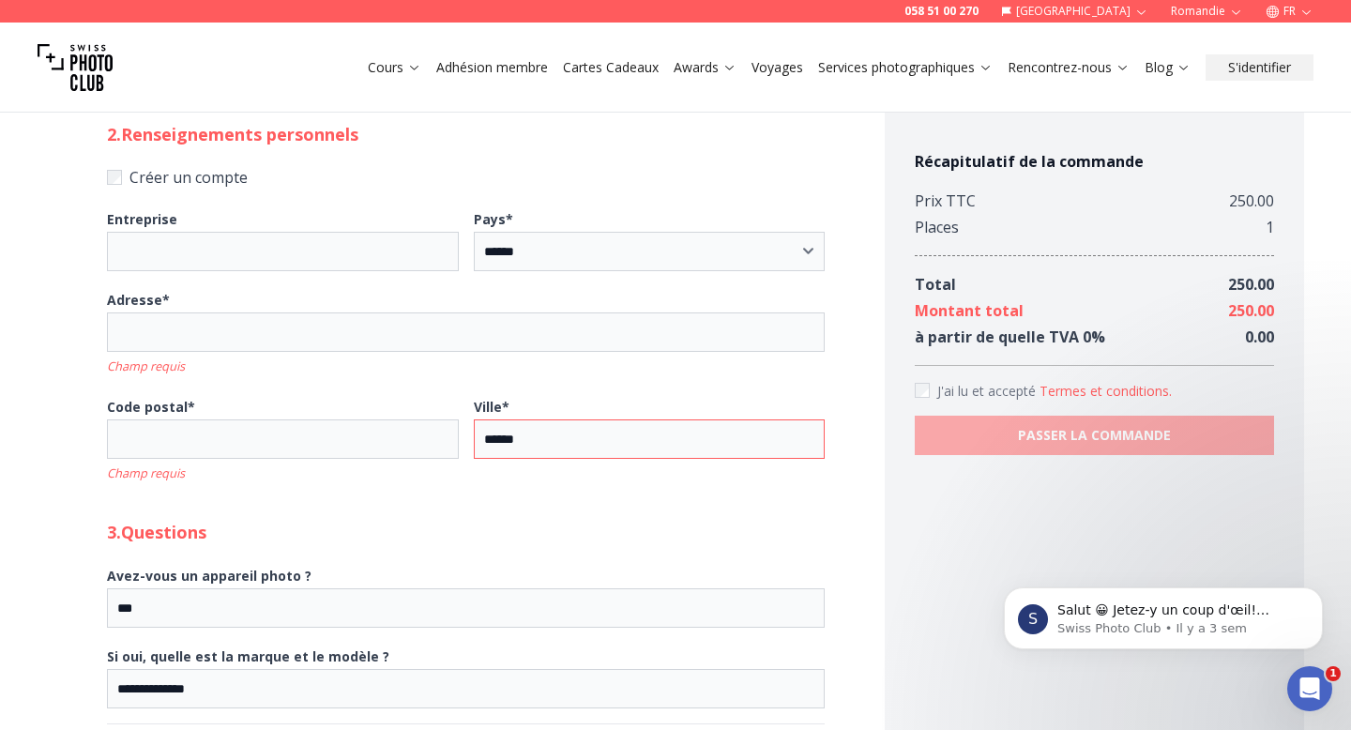
drag, startPoint x: 643, startPoint y: 446, endPoint x: 357, endPoint y: 419, distance: 287.3
click at [357, 419] on fieldset "Code postal * Champ requis Ville * ******" at bounding box center [465, 439] width 717 height 92
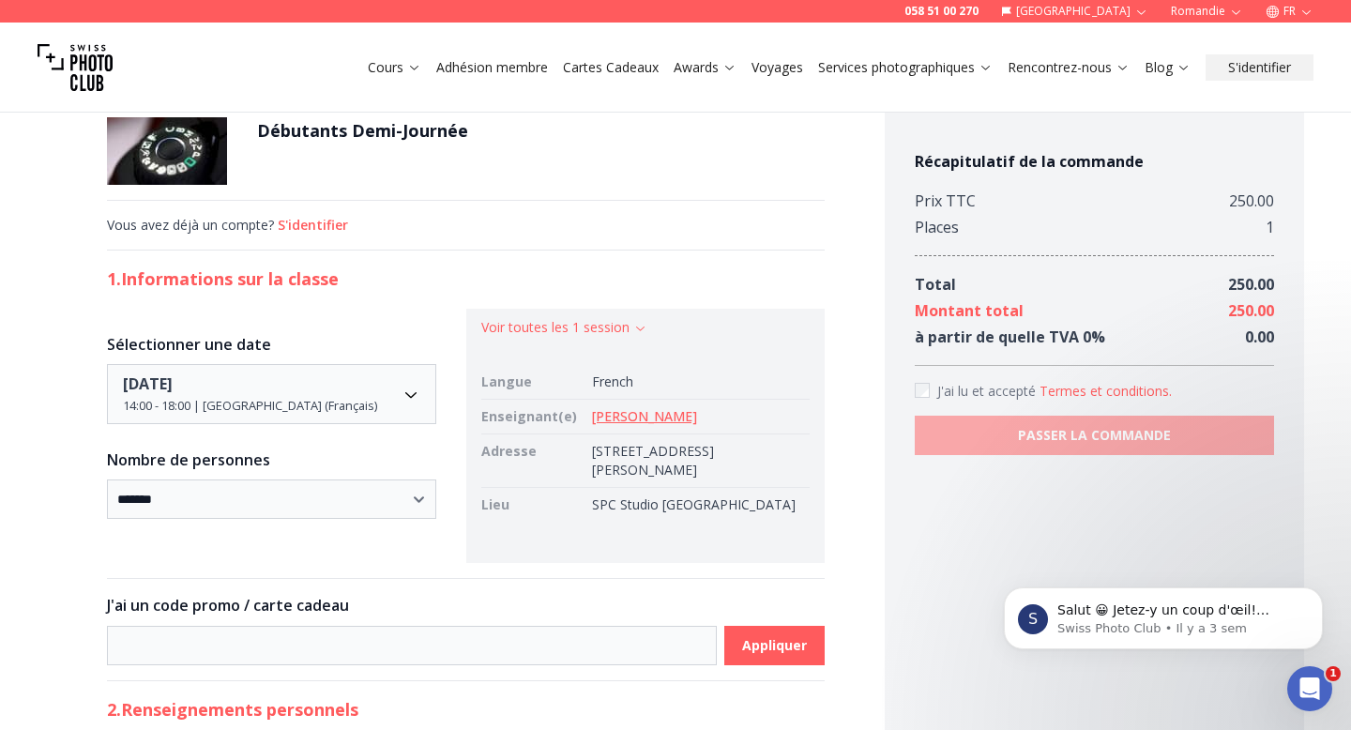
scroll to position [0, 0]
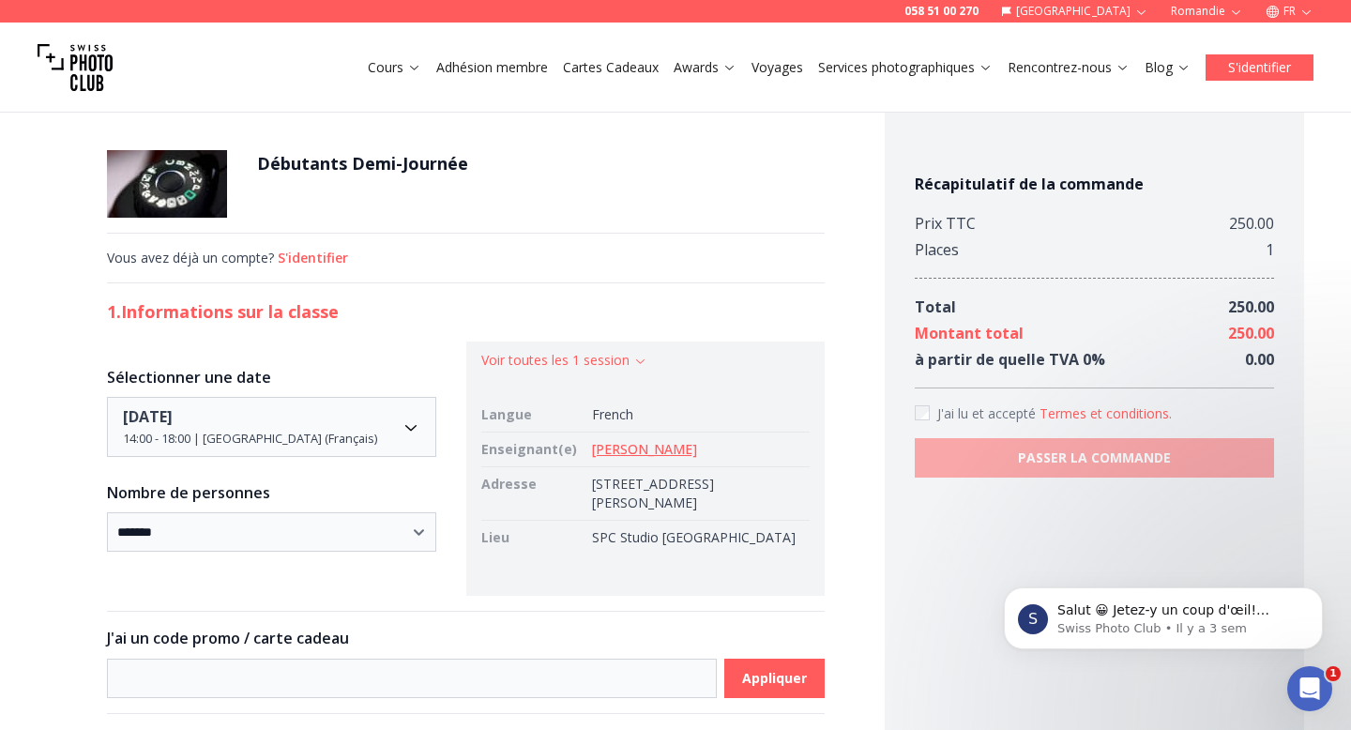
click at [1073, 72] on button "S'identifier" at bounding box center [1259, 67] width 108 height 26
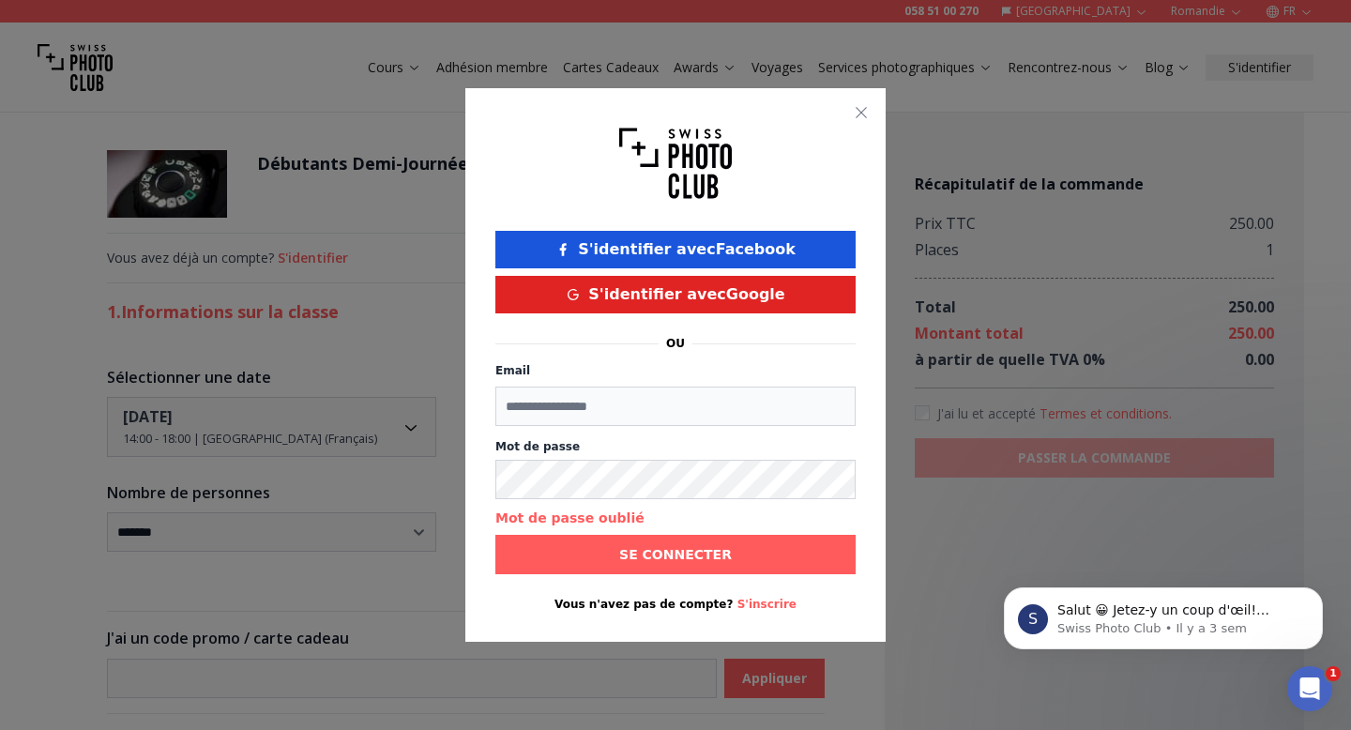
click at [756, 602] on button "S'inscrire" at bounding box center [766, 603] width 59 height 15
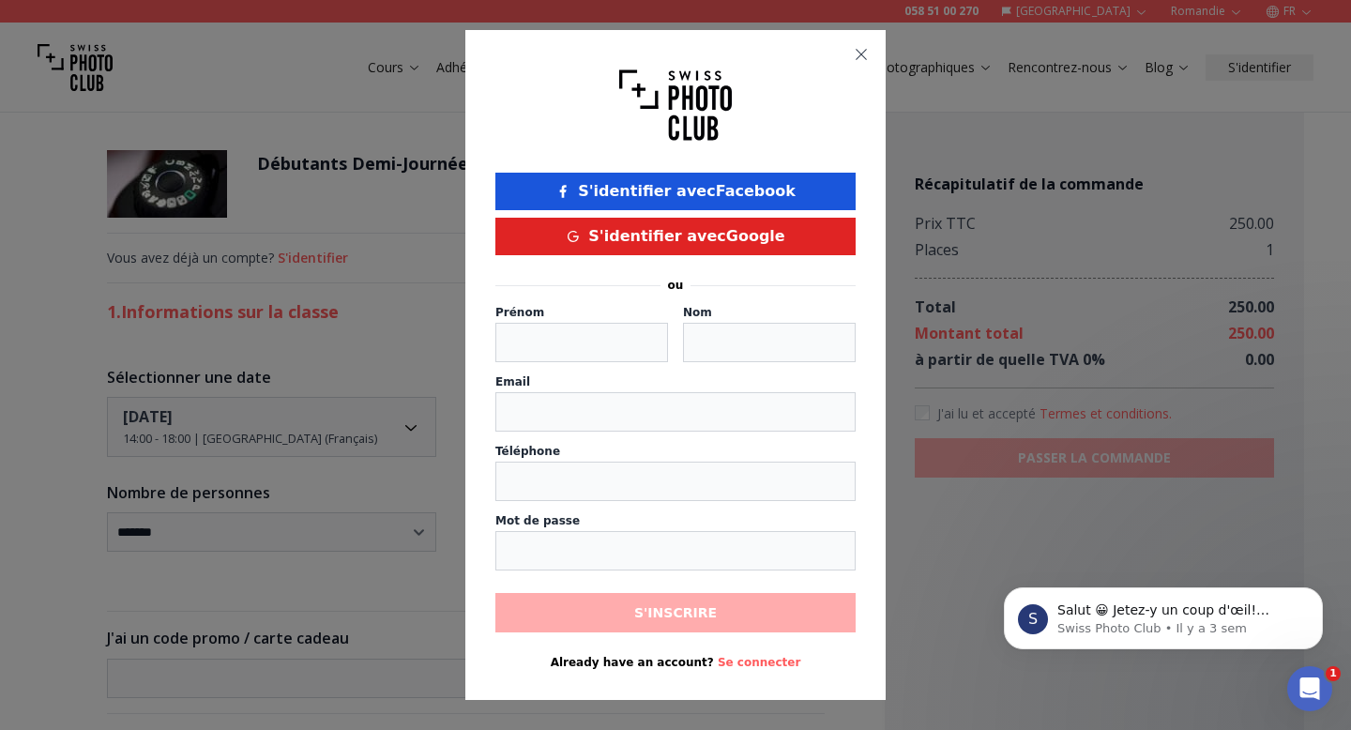
click at [863, 60] on icon "button" at bounding box center [860, 54] width 15 height 15
